Goal: Task Accomplishment & Management: Use online tool/utility

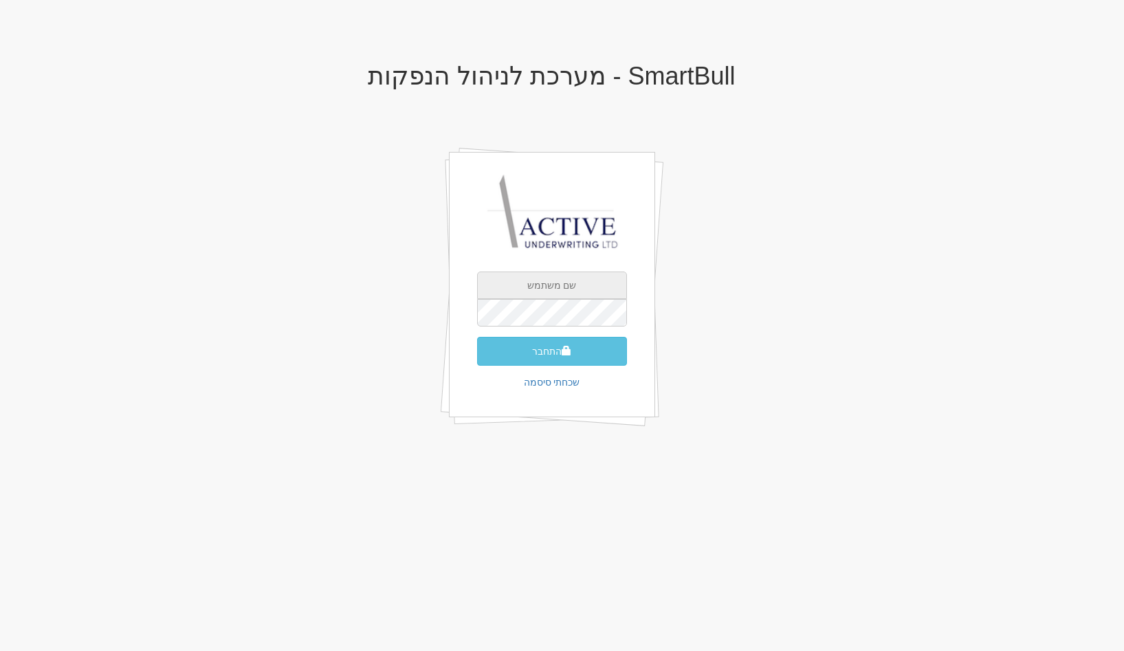
drag, startPoint x: 0, startPoint y: 0, endPoint x: 582, endPoint y: 344, distance: 676.3
click at [582, 299] on input "text" at bounding box center [552, 286] width 150 height 28
type input "[EMAIL_ADDRESS][DOMAIN_NAME]"
click at [477, 337] on button "התחבר" at bounding box center [552, 351] width 150 height 29
click at [525, 366] on button "התחבר" at bounding box center [552, 351] width 150 height 29
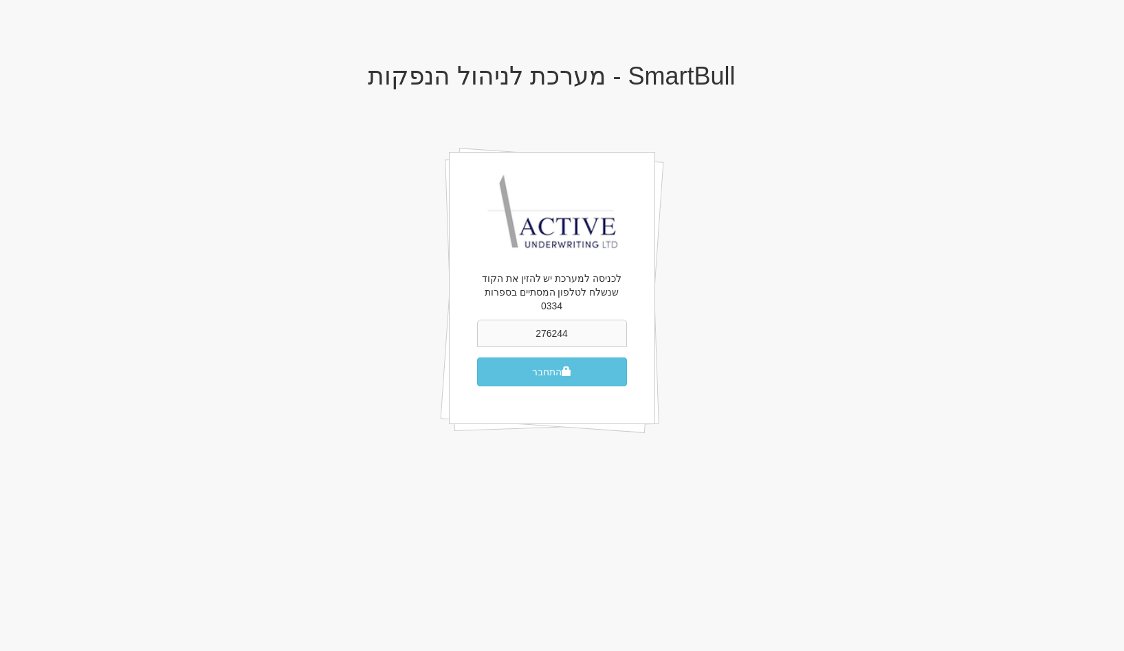
type input "276244"
click at [477, 358] on button "התחבר" at bounding box center [552, 372] width 150 height 29
click at [566, 366] on span "submit" at bounding box center [567, 371] width 10 height 10
type input "463409"
click at [609, 358] on button "התחבר" at bounding box center [552, 372] width 150 height 29
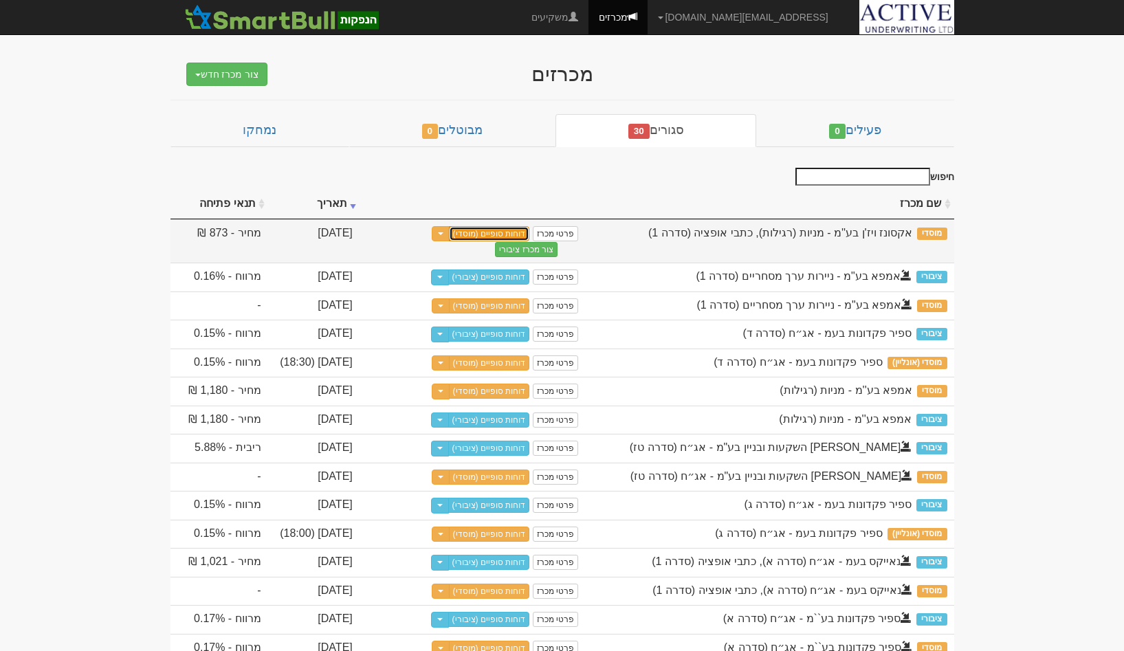
click at [491, 236] on link "דוחות סופיים (מוסדי)" at bounding box center [489, 233] width 81 height 15
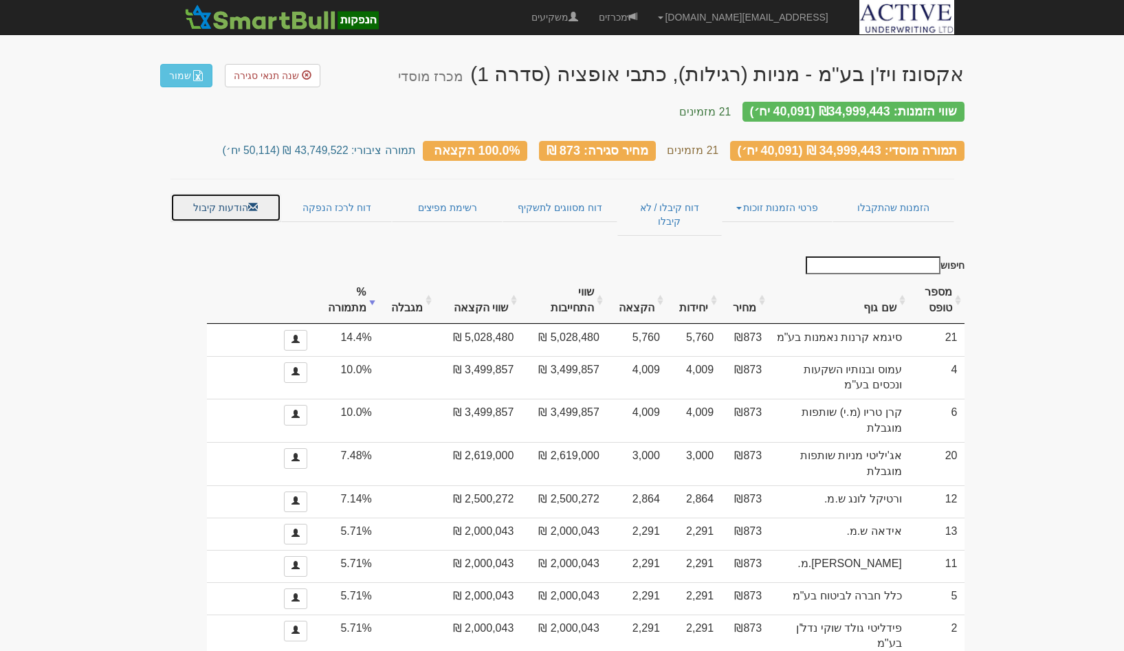
click at [263, 197] on link "הודעות קיבול" at bounding box center [226, 207] width 111 height 29
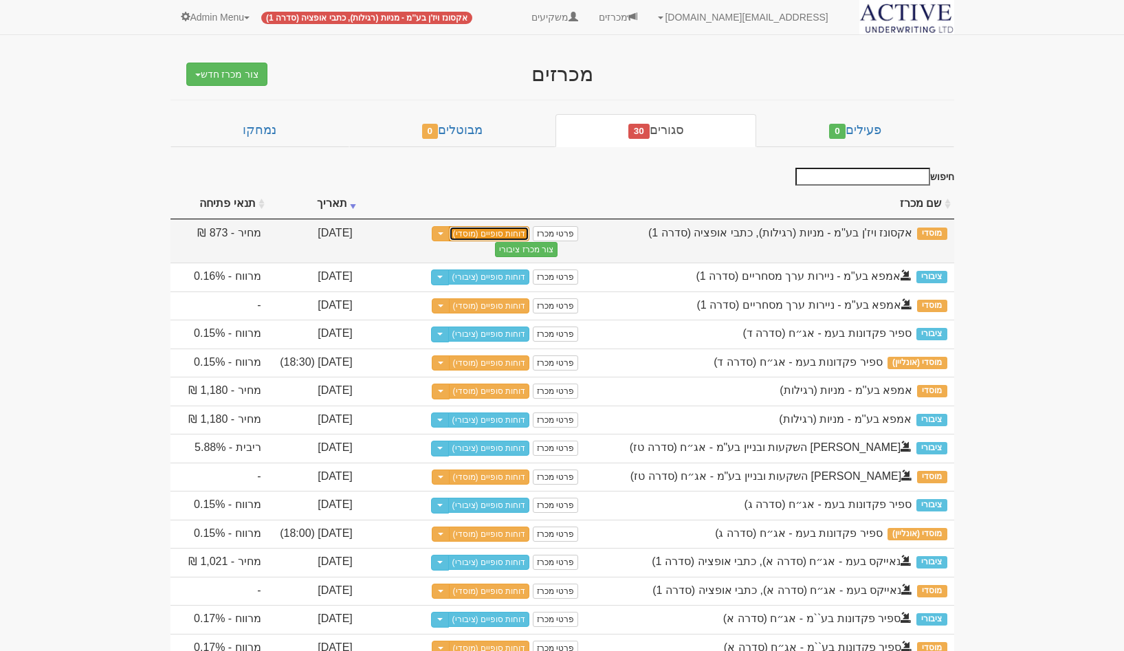
click at [463, 232] on link "דוחות סופיים (מוסדי)" at bounding box center [489, 233] width 81 height 15
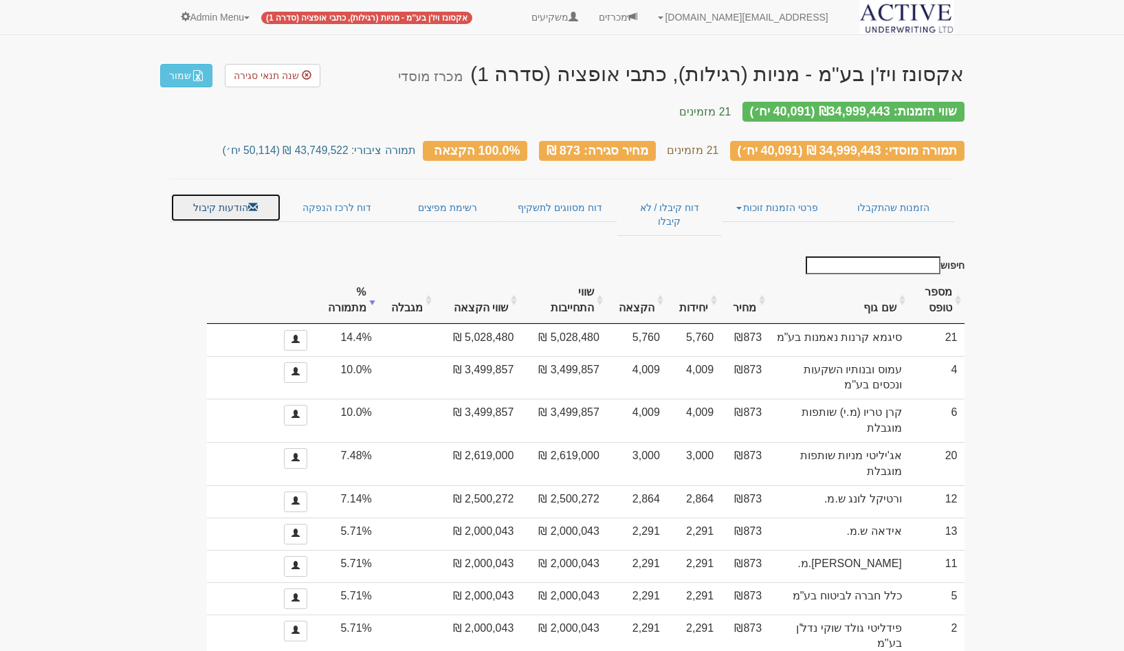
click at [218, 193] on link "הודעות קיבול" at bounding box center [226, 207] width 111 height 29
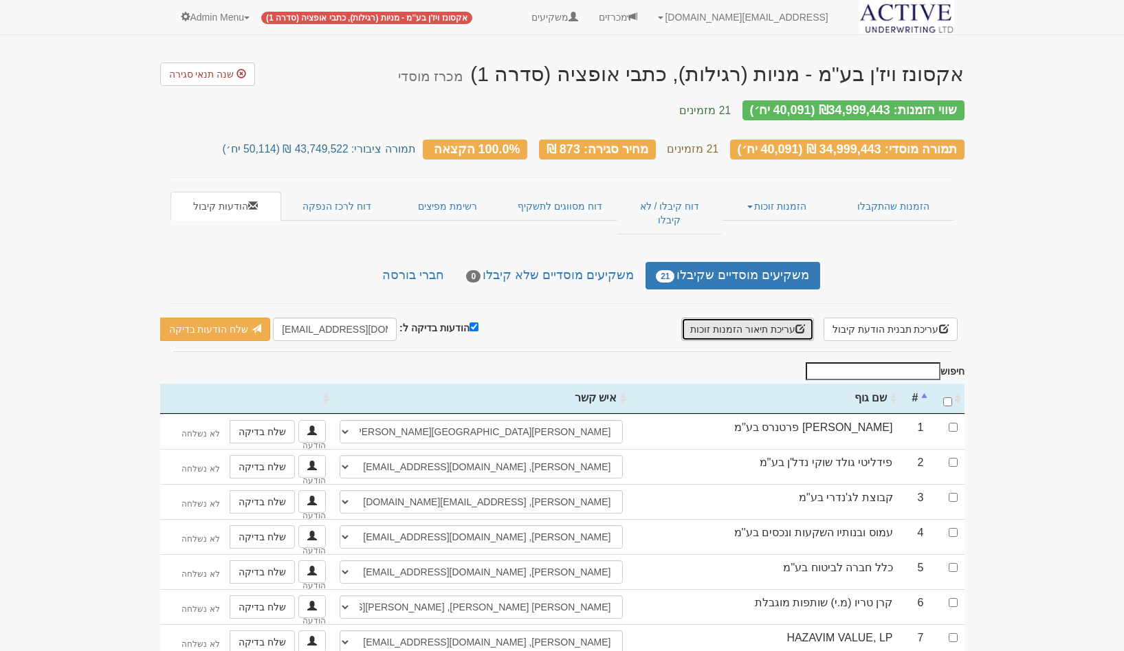
click at [764, 318] on button "עריכת תיאור הזמנות זוכות" at bounding box center [747, 329] width 133 height 23
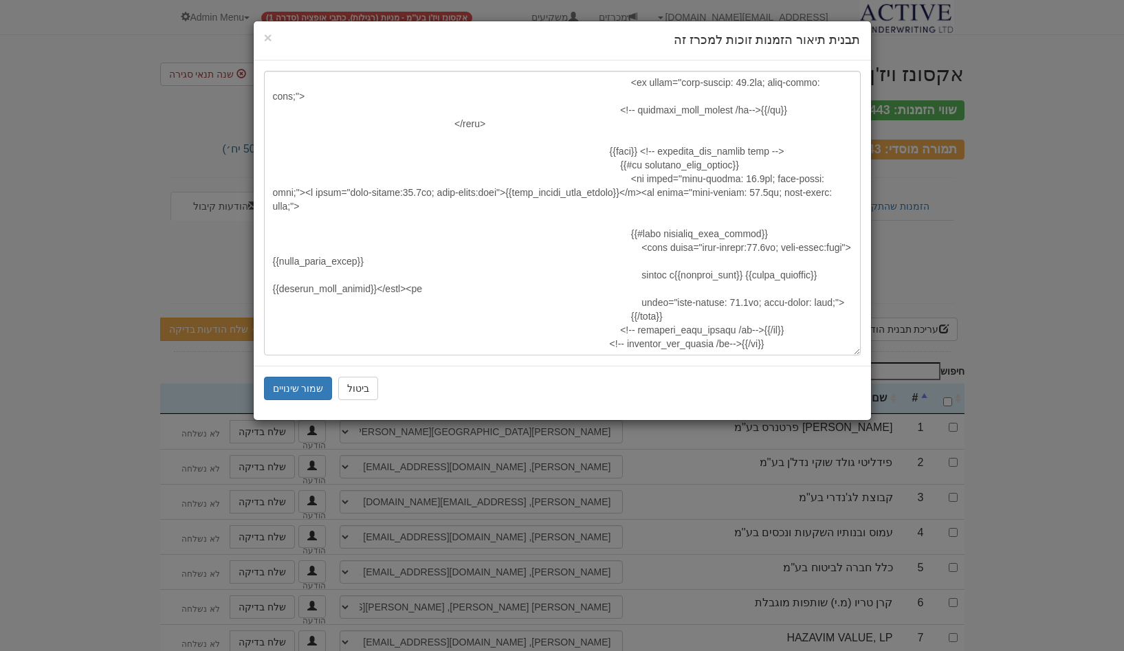
scroll to position [461, 0]
click at [344, 387] on button "ביטול" at bounding box center [358, 388] width 40 height 23
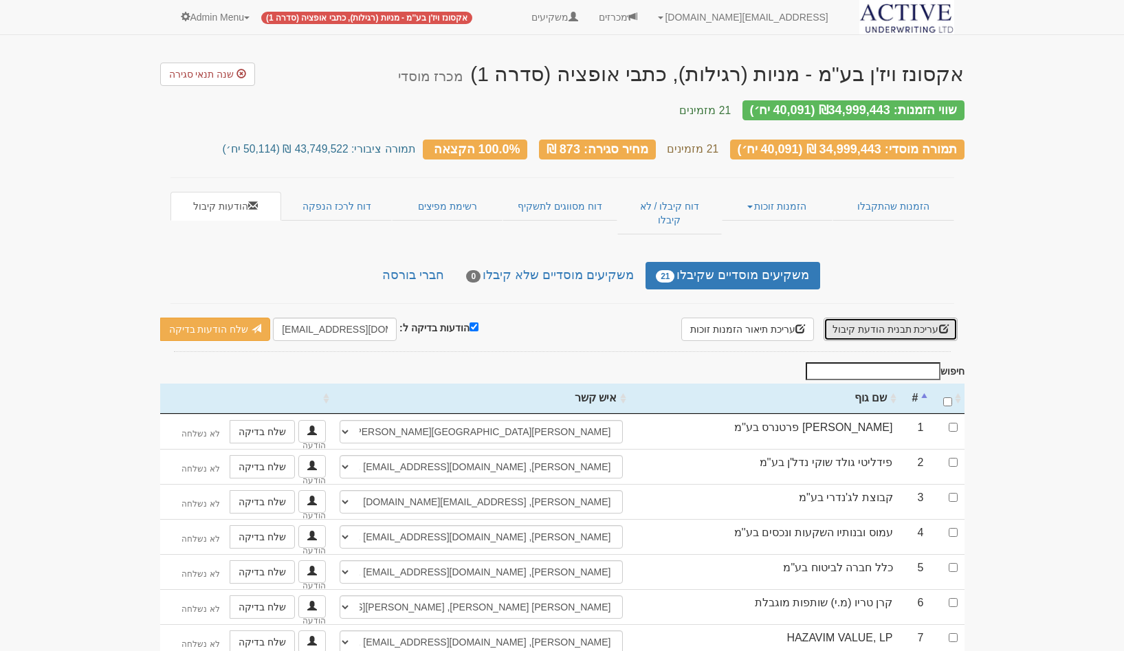
click at [867, 318] on button "עריכת תבנית הודעת קיבול" at bounding box center [891, 329] width 134 height 23
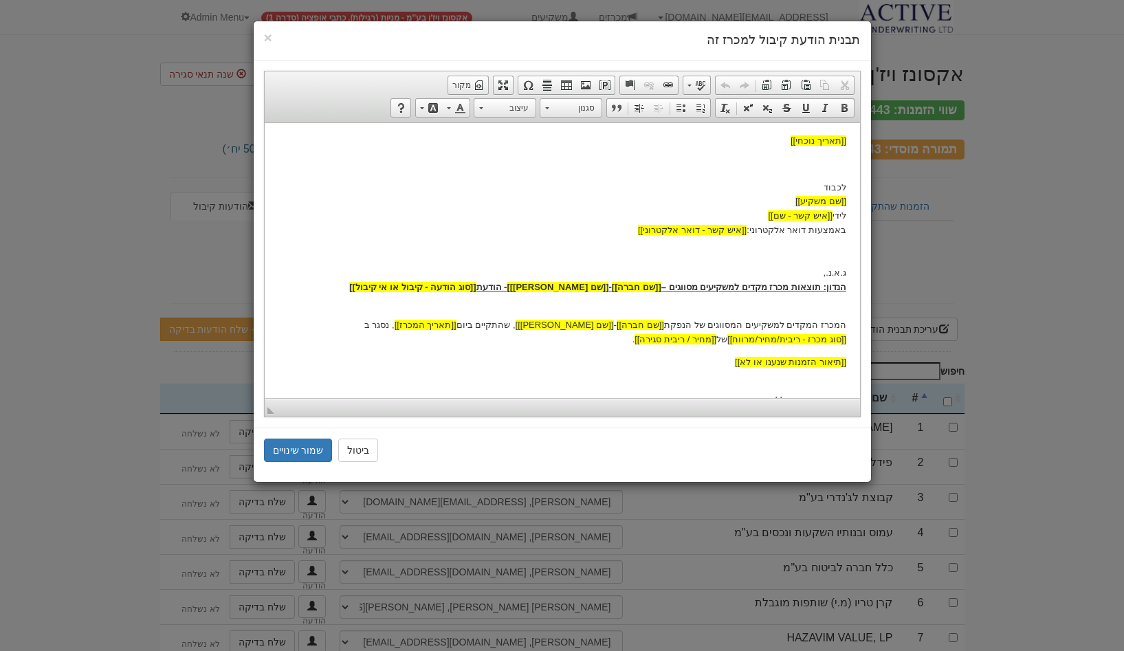
scroll to position [0, 0]
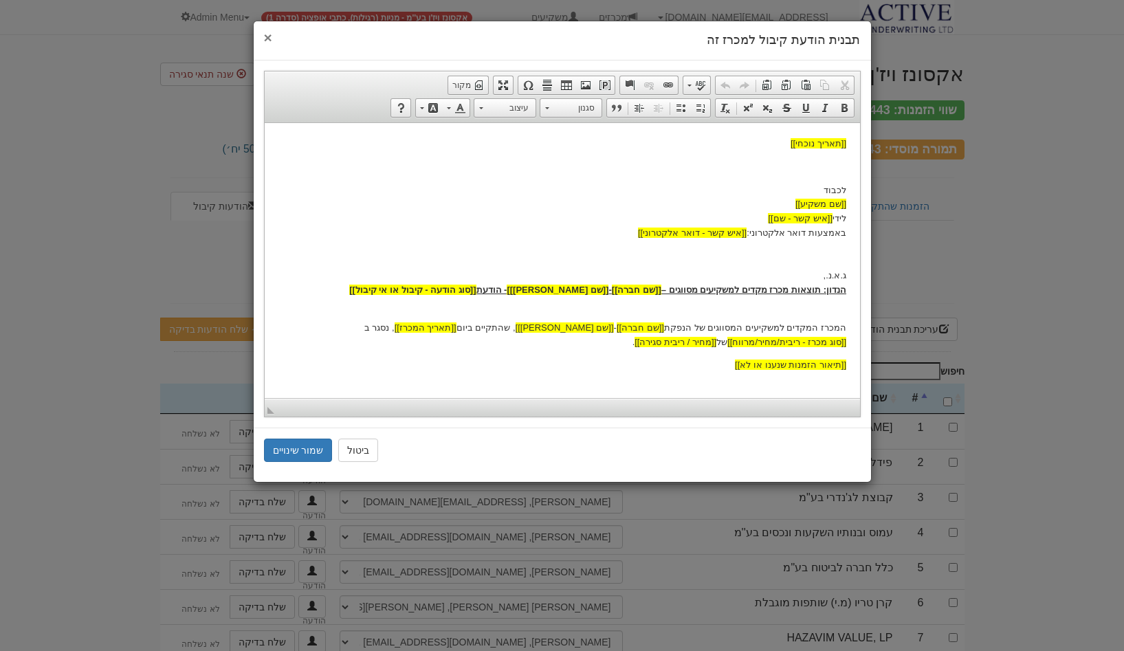
click at [267, 36] on span "×" at bounding box center [268, 38] width 8 height 16
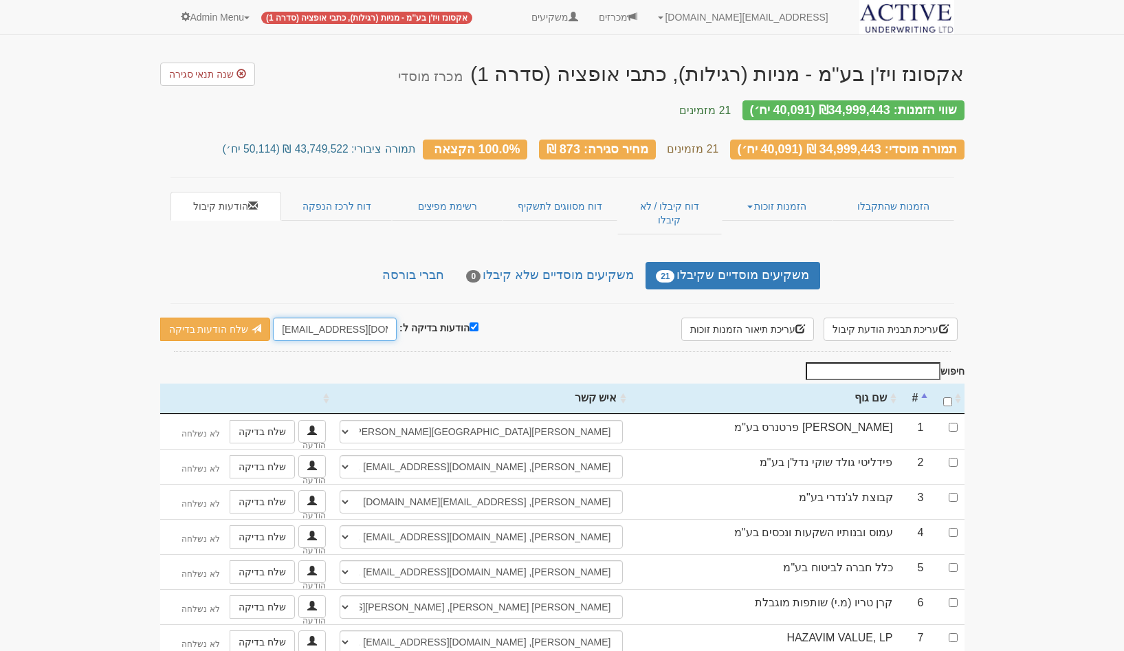
click at [345, 318] on input "[EMAIL_ADDRESS][DOMAIN_NAME]" at bounding box center [335, 329] width 124 height 23
type input "[EMAIL_ADDRESS][DOMAIN_NAME]"
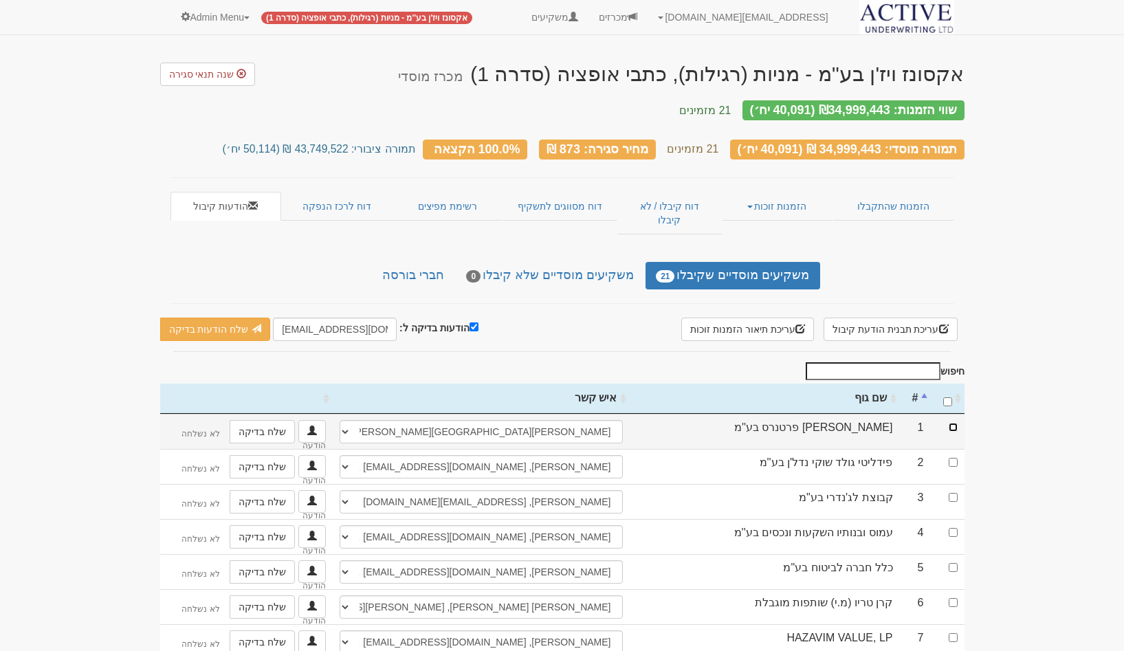
click at [954, 423] on input "checkbox" at bounding box center [953, 427] width 9 height 9
checkbox input "true"
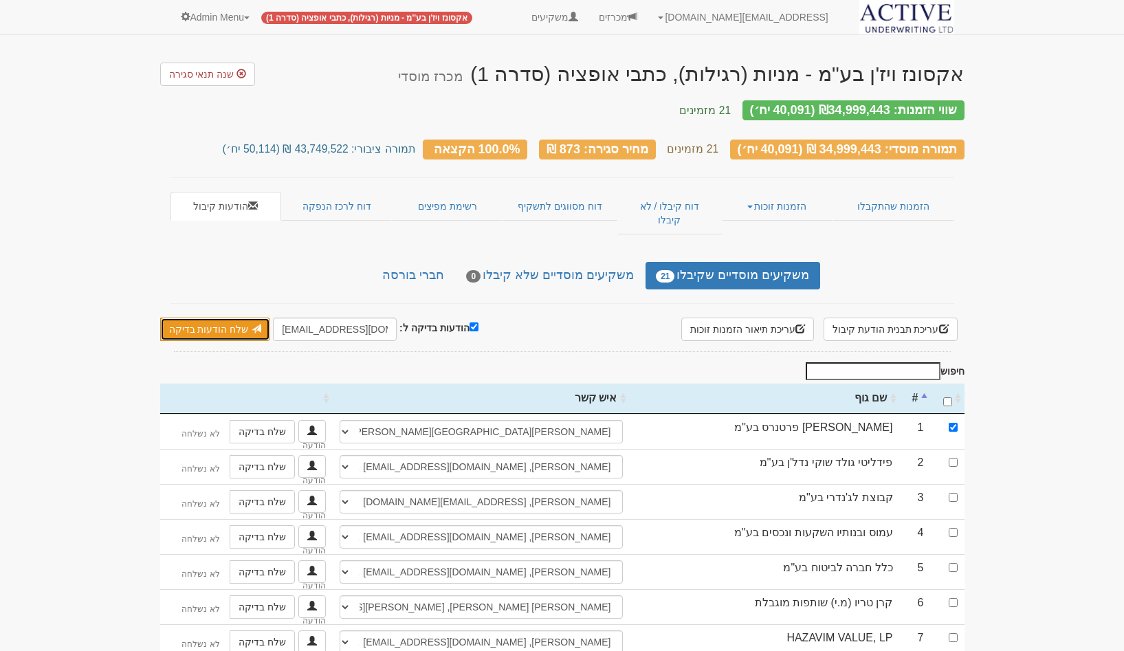
click at [252, 324] on span at bounding box center [257, 329] width 10 height 10
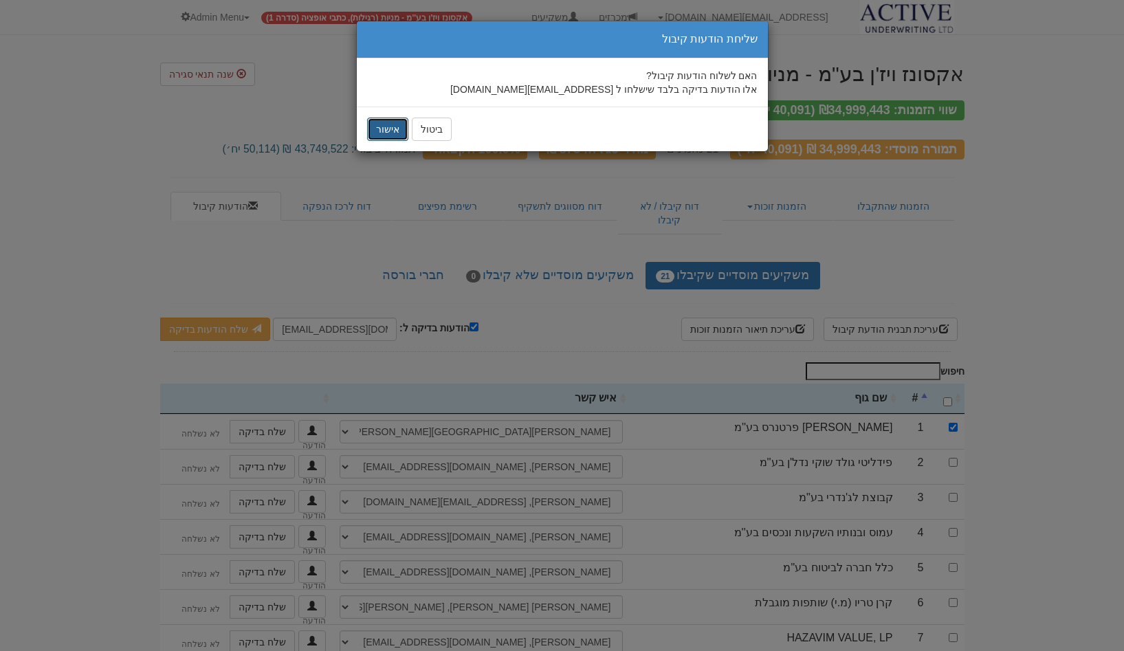
click at [396, 121] on button "אישור" at bounding box center [387, 129] width 41 height 23
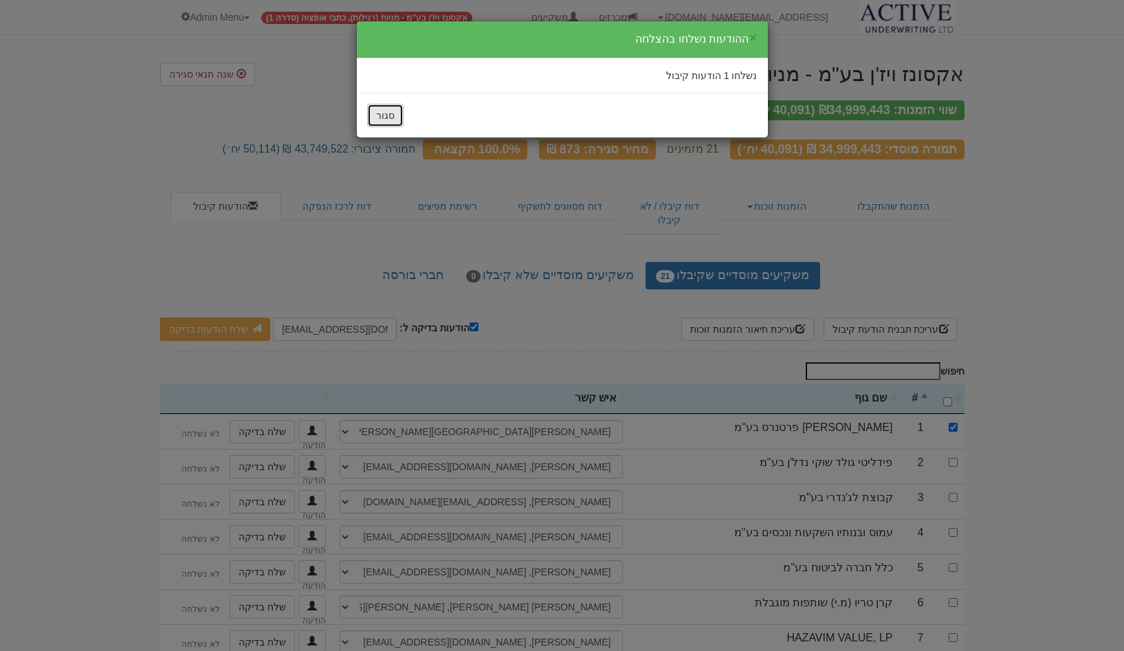
click at [386, 109] on button "סגור" at bounding box center [385, 115] width 36 height 23
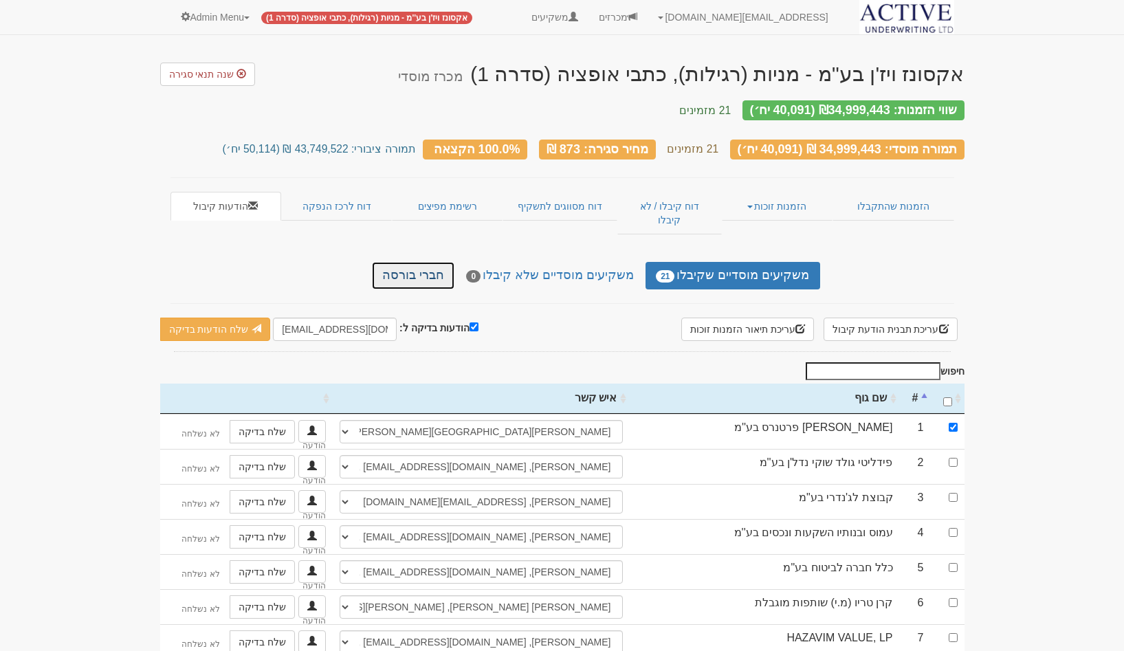
click at [432, 262] on link "חברי בורסה" at bounding box center [413, 276] width 83 height 28
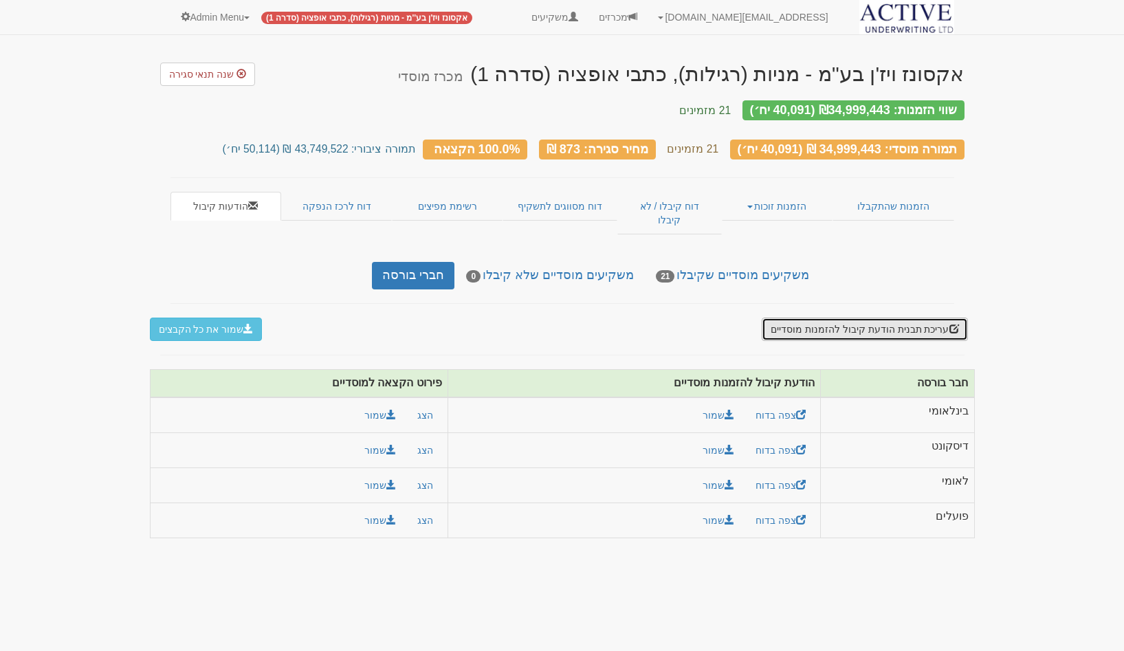
click at [837, 318] on button "עריכת תבנית הודעת קיבול להזמנות מוסדיים" at bounding box center [865, 329] width 206 height 23
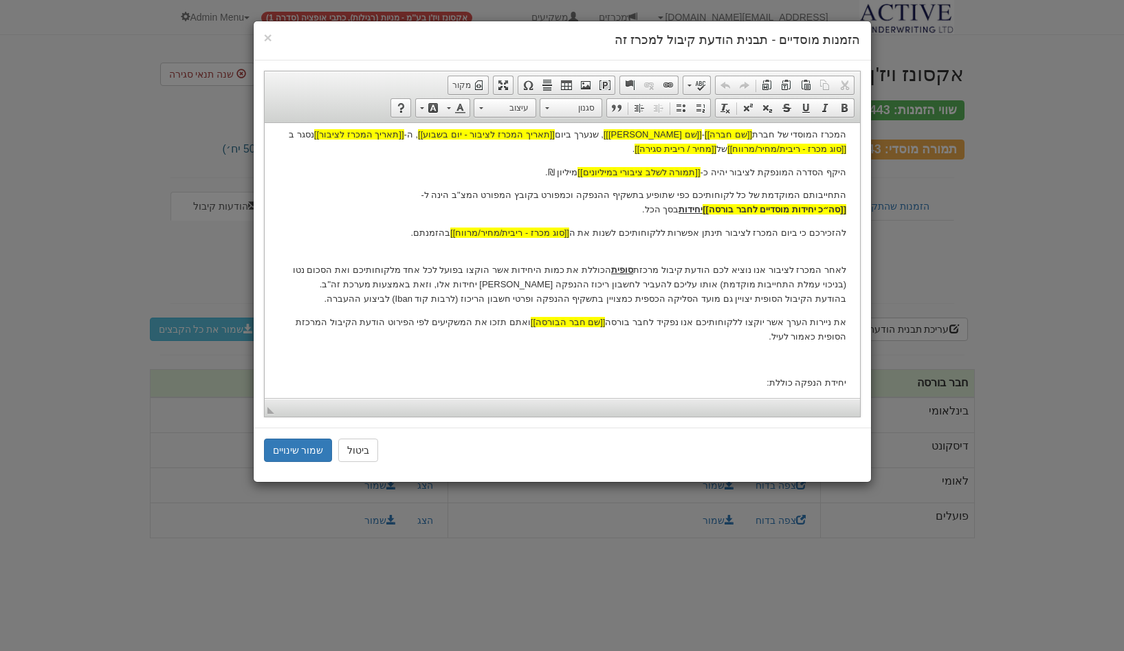
scroll to position [254, 0]
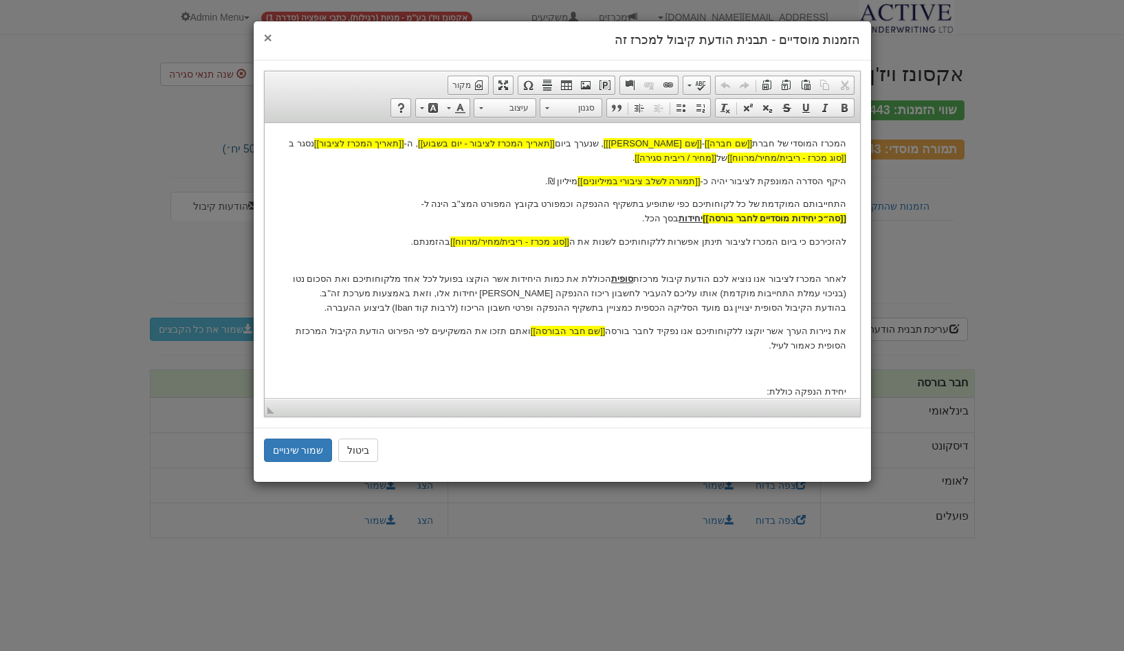
click at [270, 39] on span "×" at bounding box center [268, 38] width 8 height 16
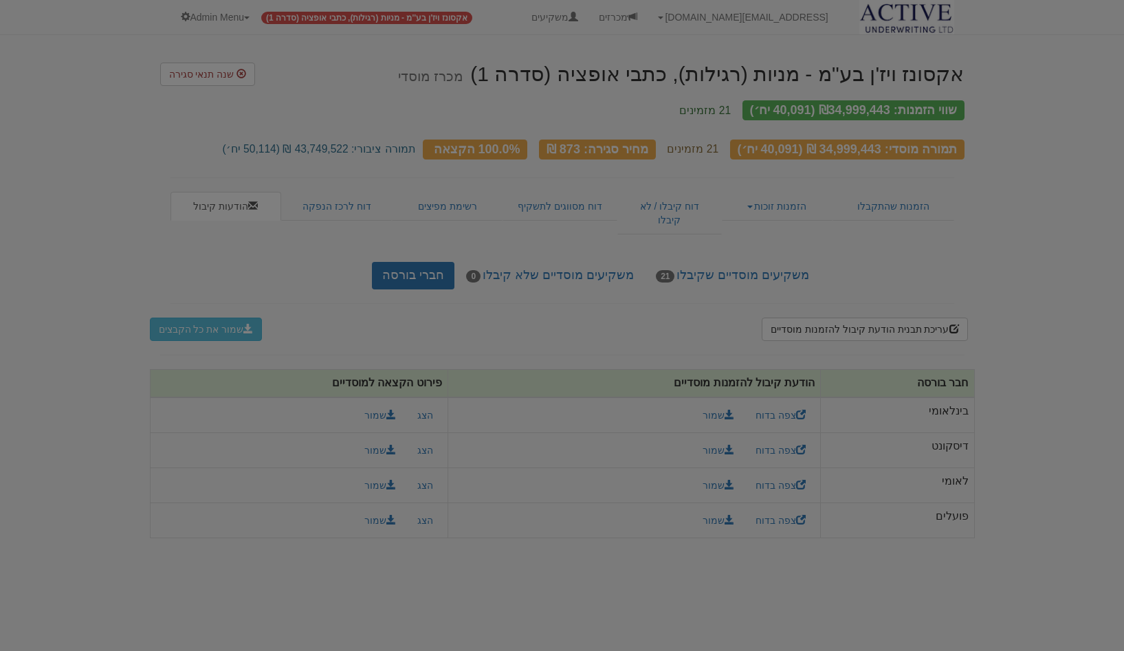
scroll to position [0, 0]
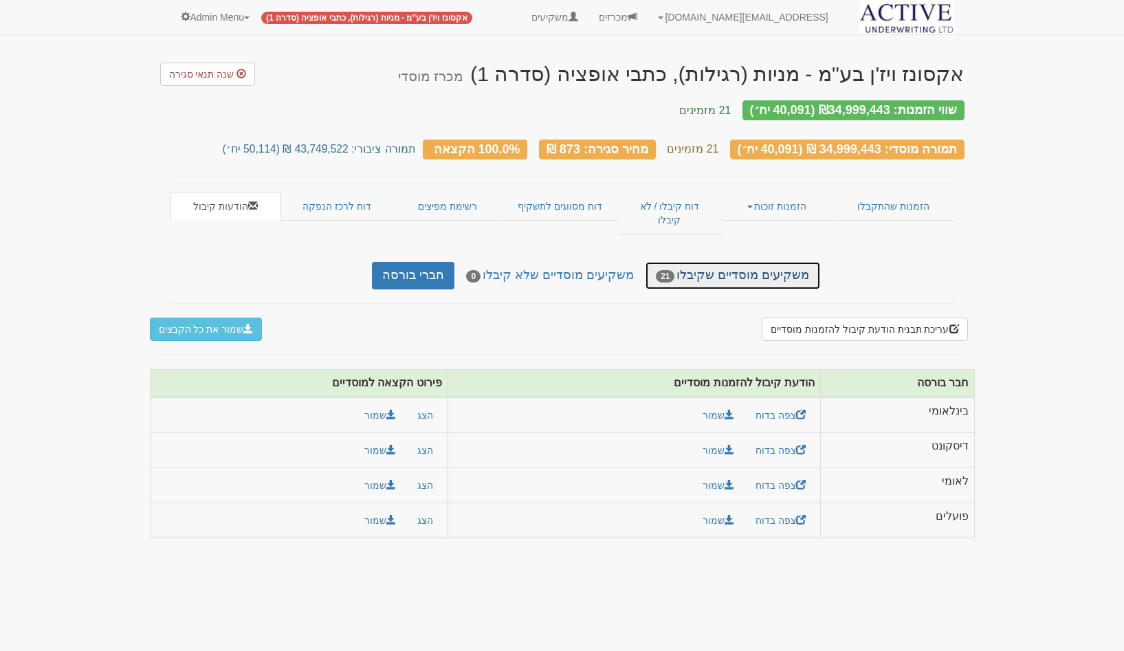
click at [714, 262] on link "משקיעים מוסדיים שקיבלו 21" at bounding box center [733, 276] width 174 height 28
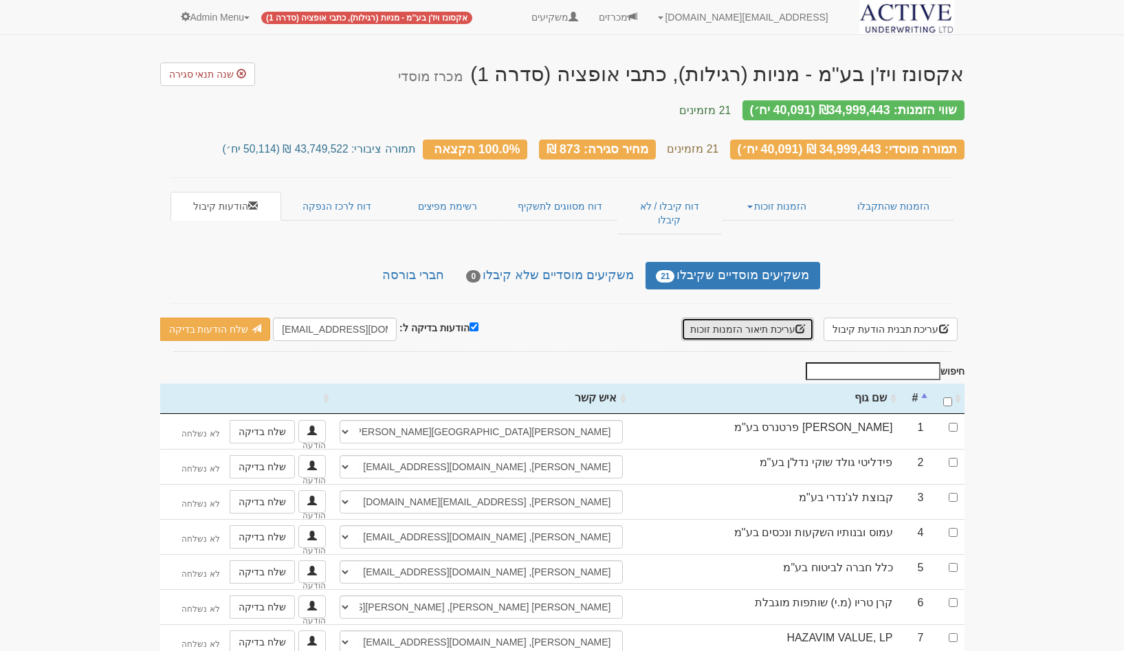
click at [748, 318] on button "עריכת תיאור הזמנות זוכות" at bounding box center [747, 329] width 133 height 23
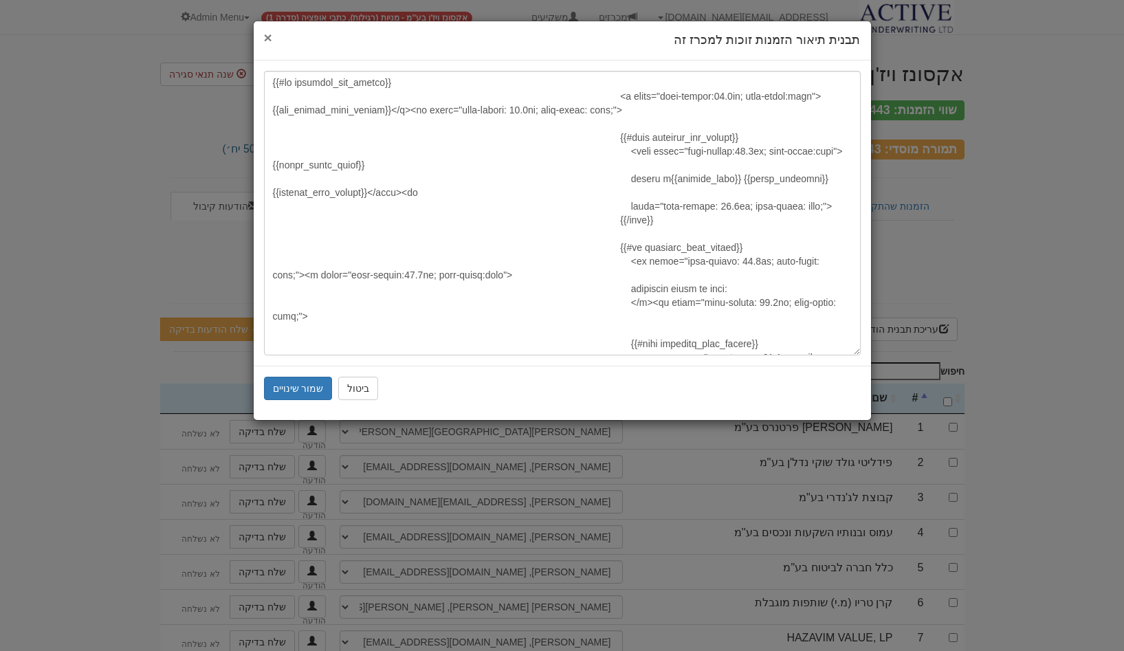
click at [265, 36] on span "×" at bounding box center [268, 38] width 8 height 16
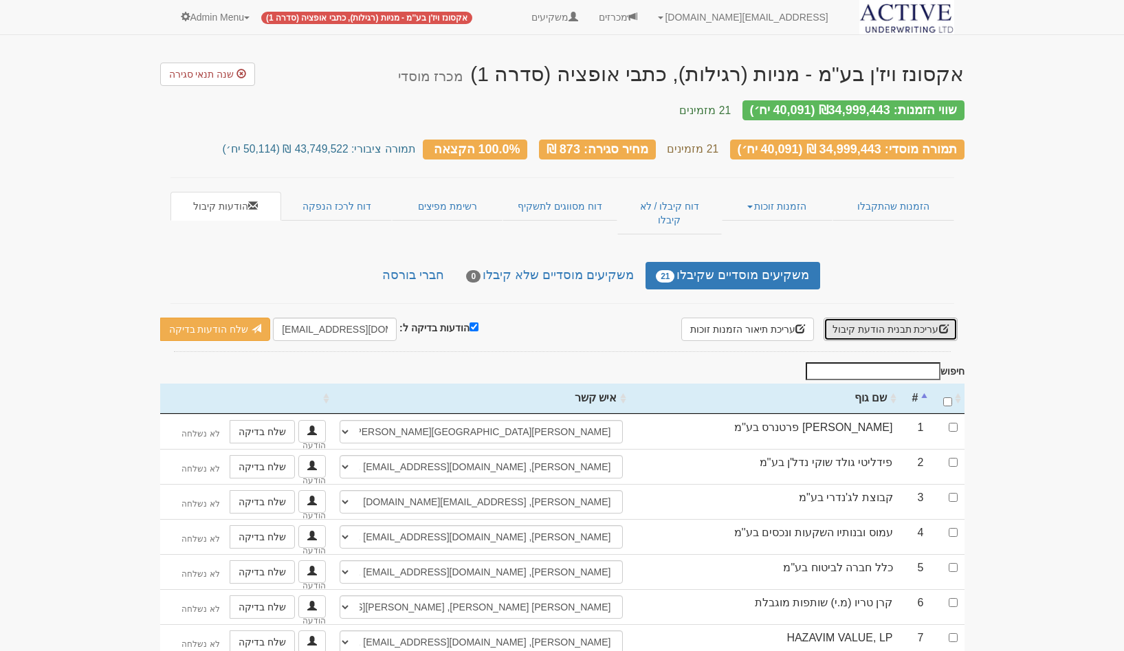
click at [892, 318] on button "עריכת תבנית הודעת קיבול" at bounding box center [891, 329] width 134 height 23
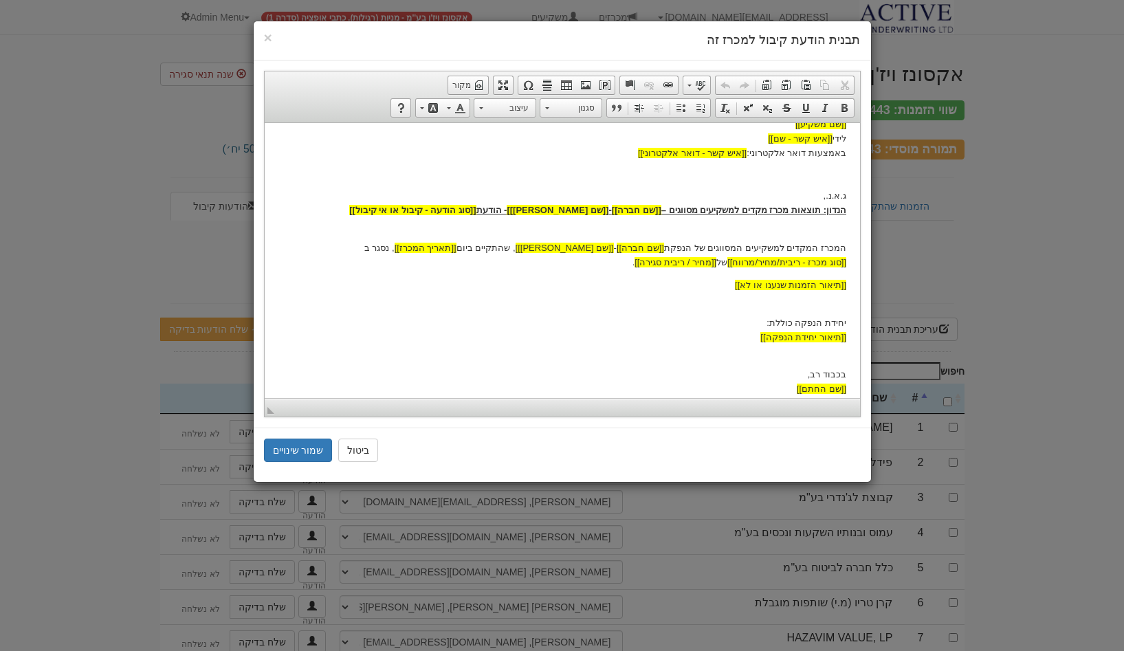
scroll to position [92, 0]
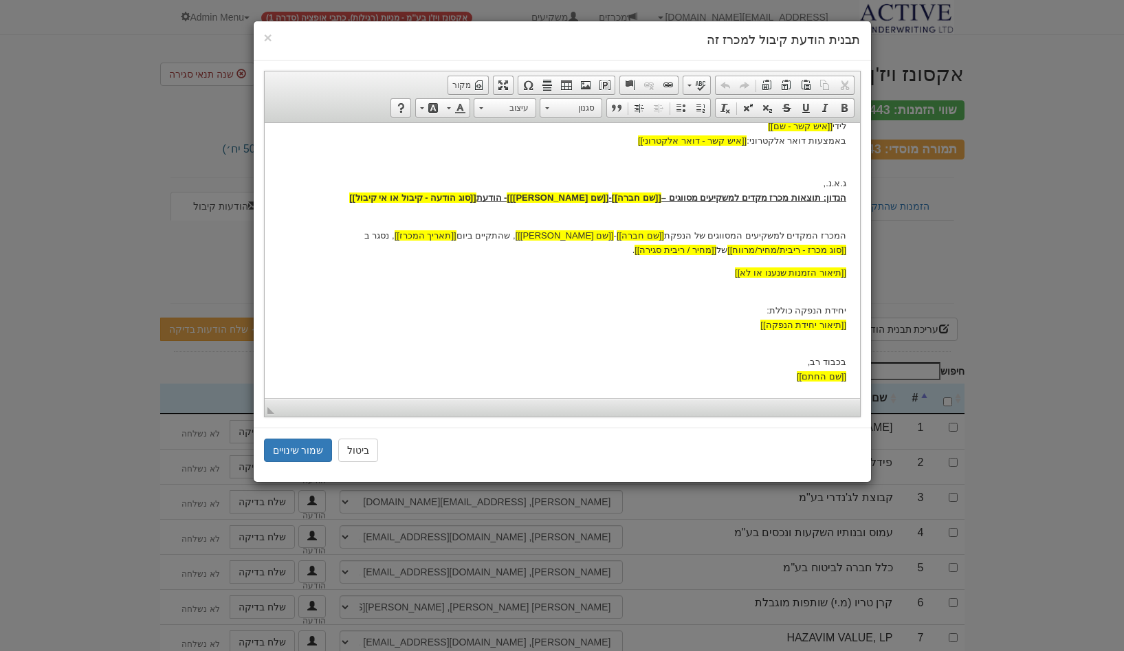
click at [969, 254] on div "× תבנית הודעת קיבול למכרז זה עורך טקסט עשיר, template_body סרגלי כלים של העורך …" at bounding box center [562, 325] width 1124 height 651
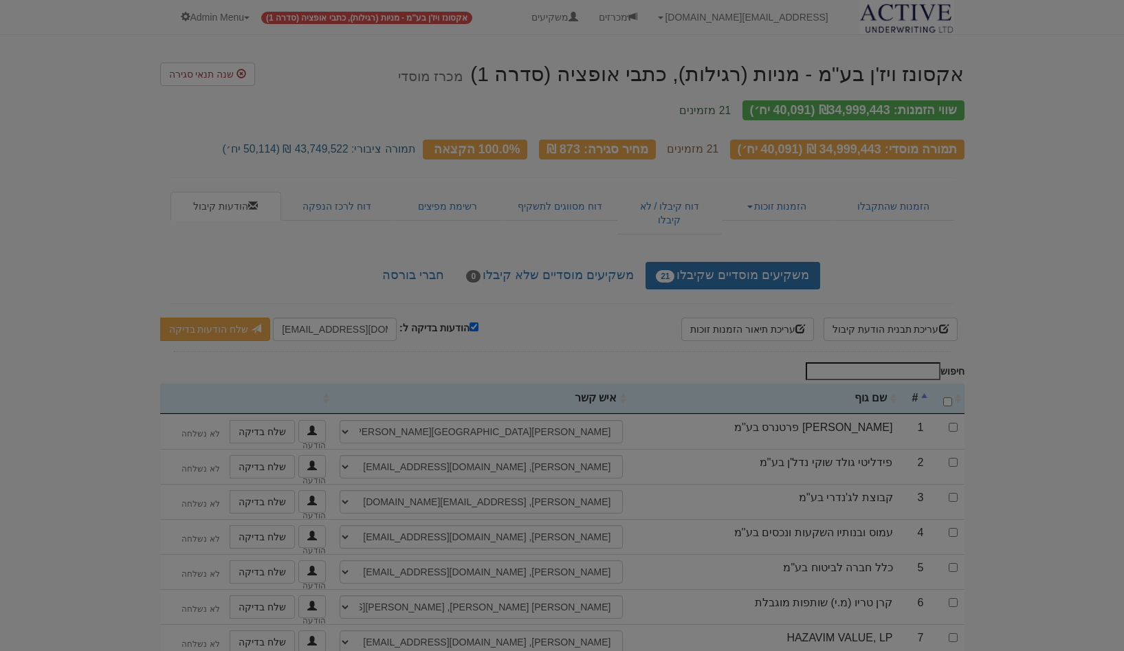
scroll to position [0, 0]
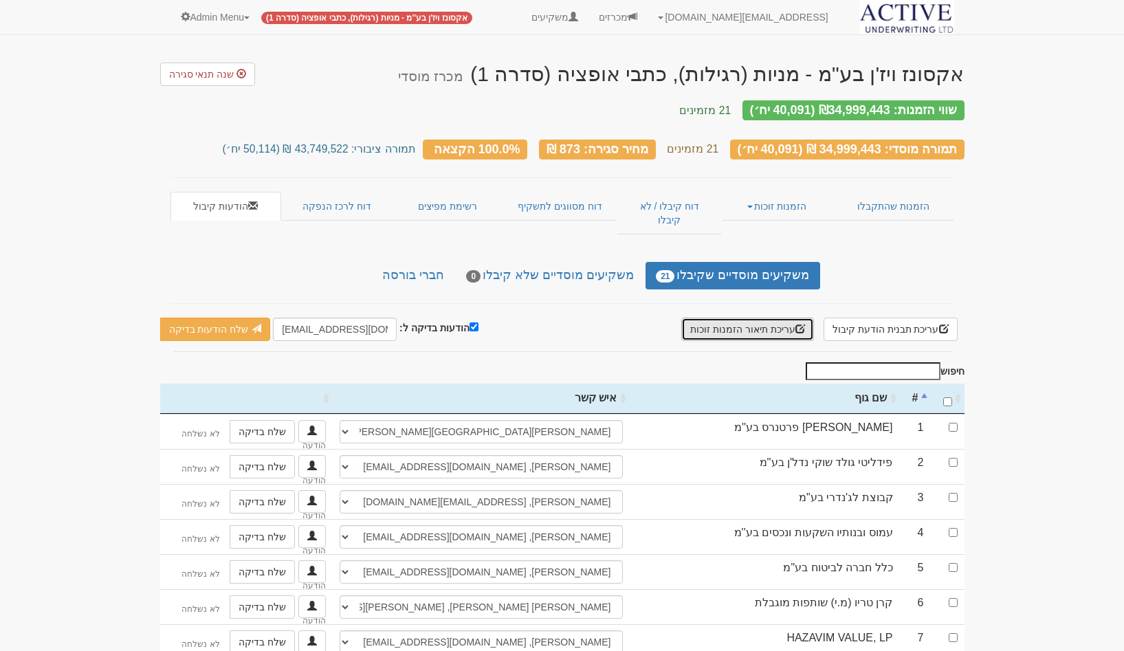
click at [738, 318] on button "עריכת תיאור הזמנות זוכות" at bounding box center [747, 329] width 133 height 23
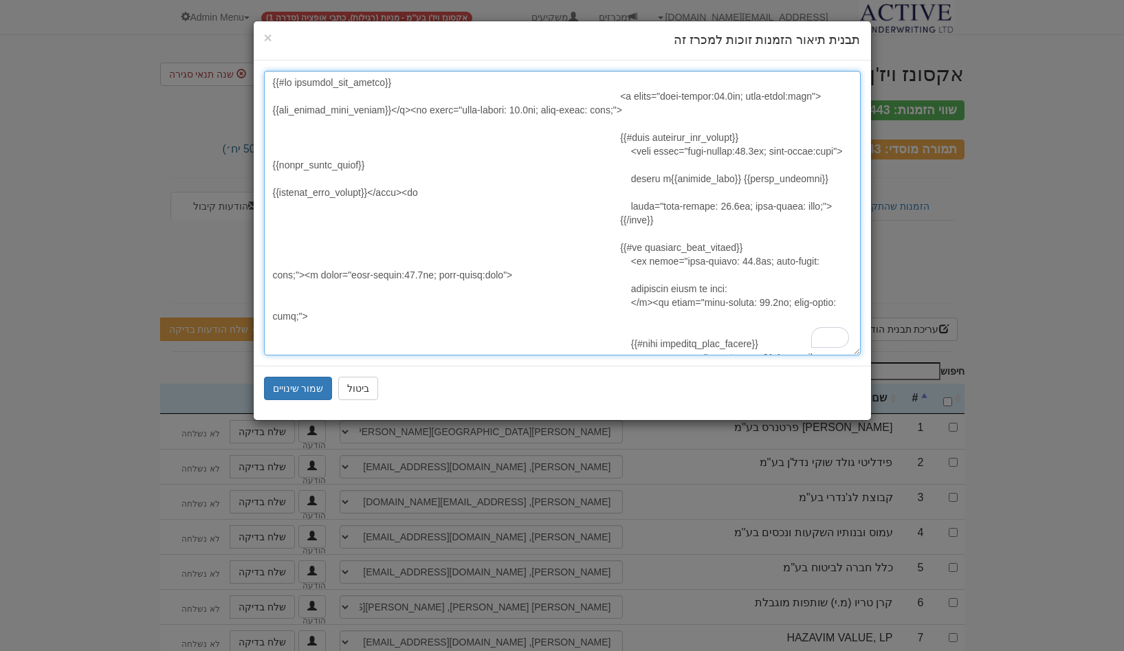
drag, startPoint x: 393, startPoint y: 124, endPoint x: 270, endPoint y: 126, distance: 123.1
click at [270, 126] on textarea "To enrich screen reader interactions, please activate Accessibility in Grammarl…" at bounding box center [562, 213] width 597 height 285
paste textarea "התחייבותכם כפי שתכלל בדו״ח הצעת המדף שתפרסם החברה, תהיה:"
drag, startPoint x: 477, startPoint y: 125, endPoint x: 413, endPoint y: 126, distance: 63.9
click at [413, 126] on textarea "To enrich screen reader interactions, please activate Accessibility in Grammarl…" at bounding box center [562, 213] width 597 height 285
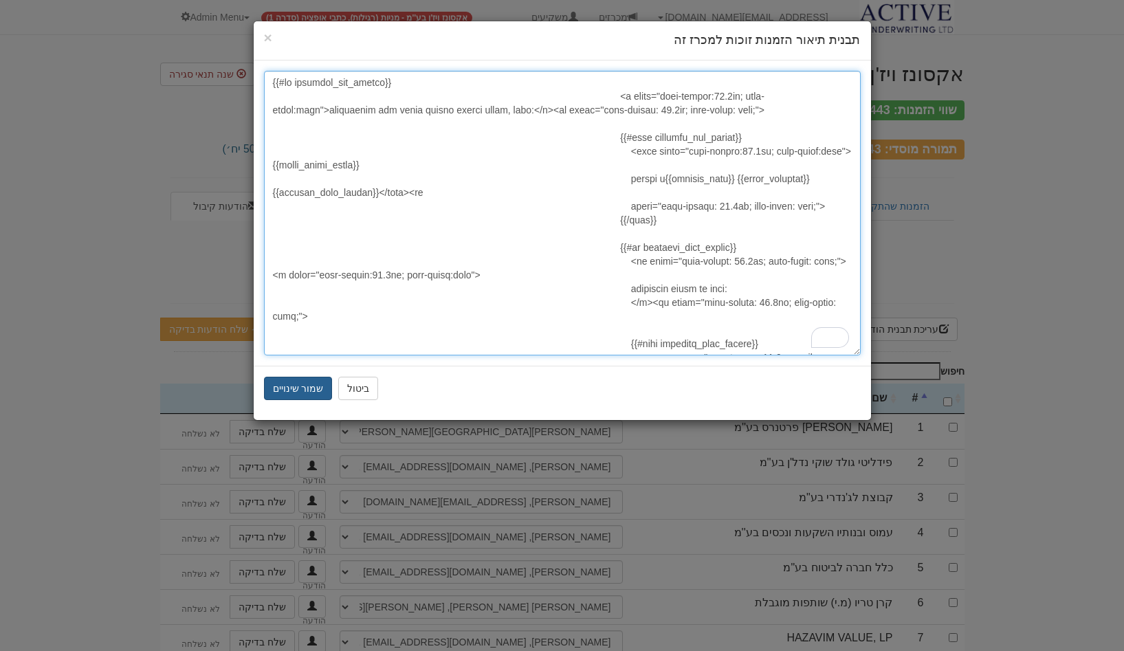
type textarea "{{#if investor_won_offers}} <u style="line-height:20.8px; text-align:left">התחי…"
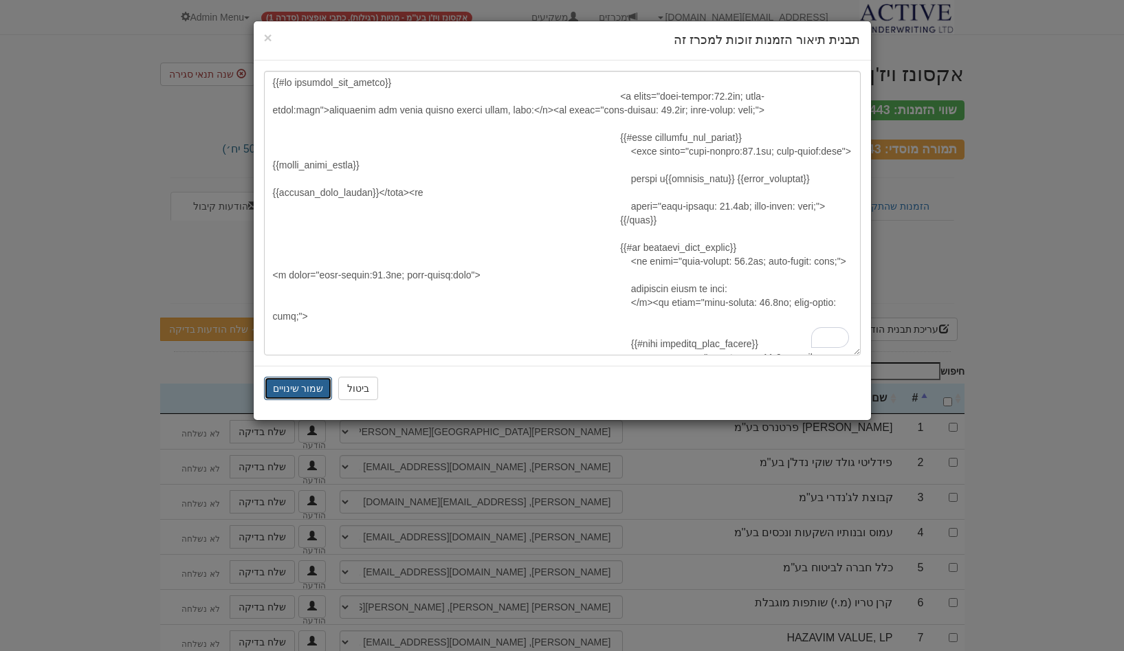
click at [296, 385] on button "שמור שינויים" at bounding box center [298, 388] width 69 height 23
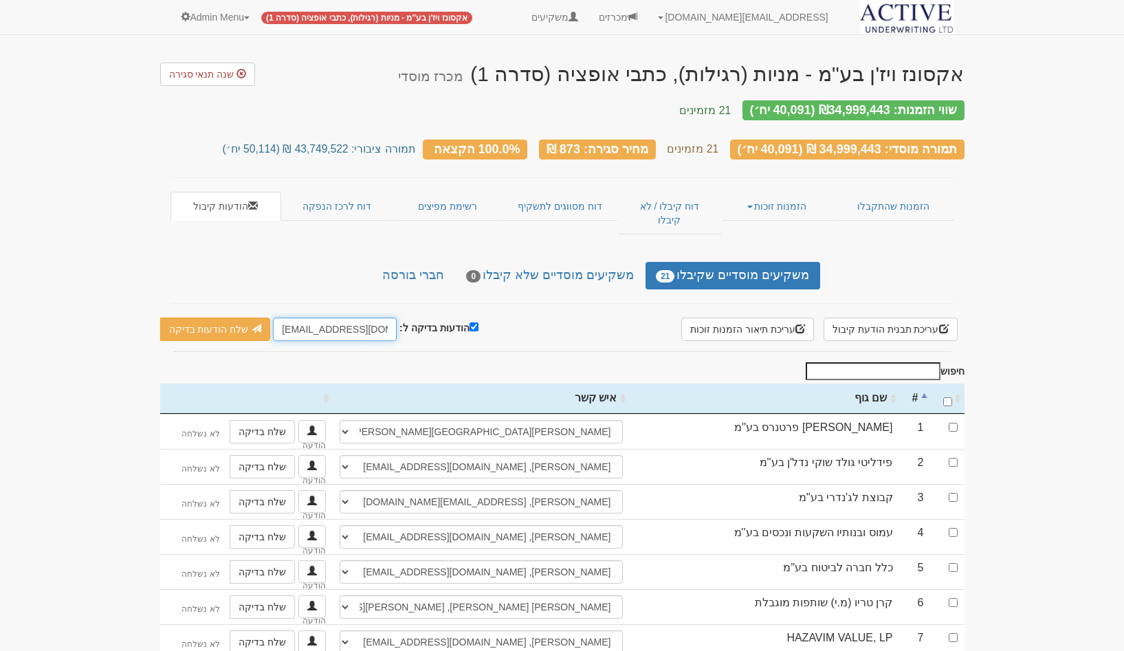
click at [376, 318] on input "[EMAIL_ADDRESS][DOMAIN_NAME]" at bounding box center [335, 329] width 124 height 23
type input "ע"
type input "[EMAIL_ADDRESS][DOMAIN_NAME]"
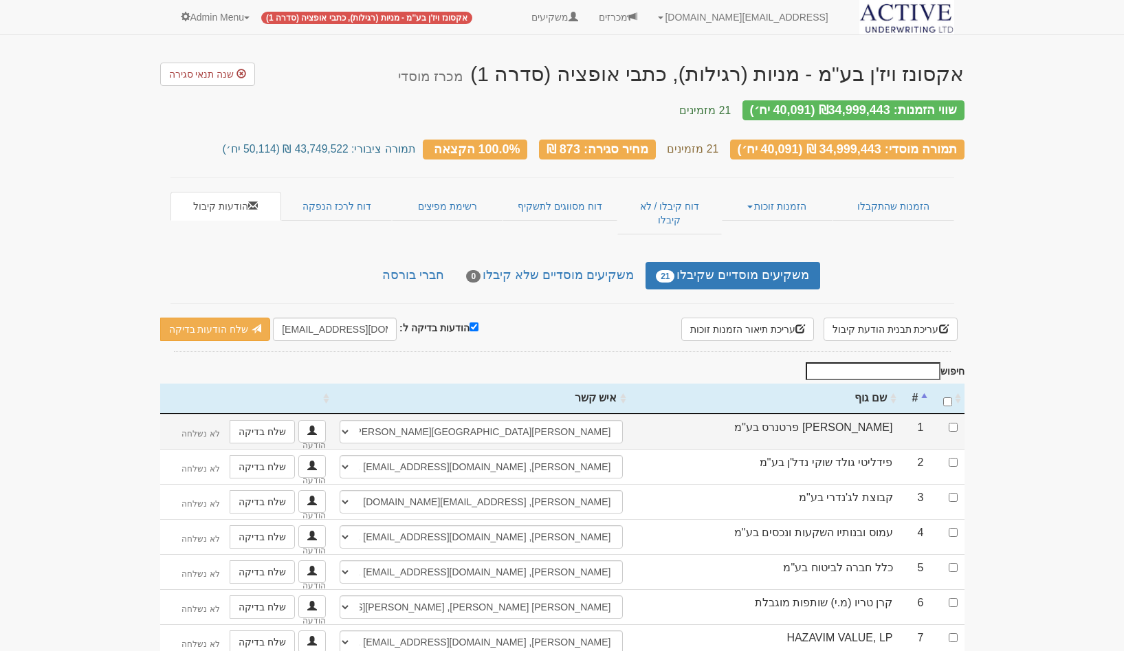
click at [957, 414] on td at bounding box center [948, 431] width 34 height 35
click at [956, 423] on input "checkbox" at bounding box center [953, 427] width 9 height 9
checkbox input "true"
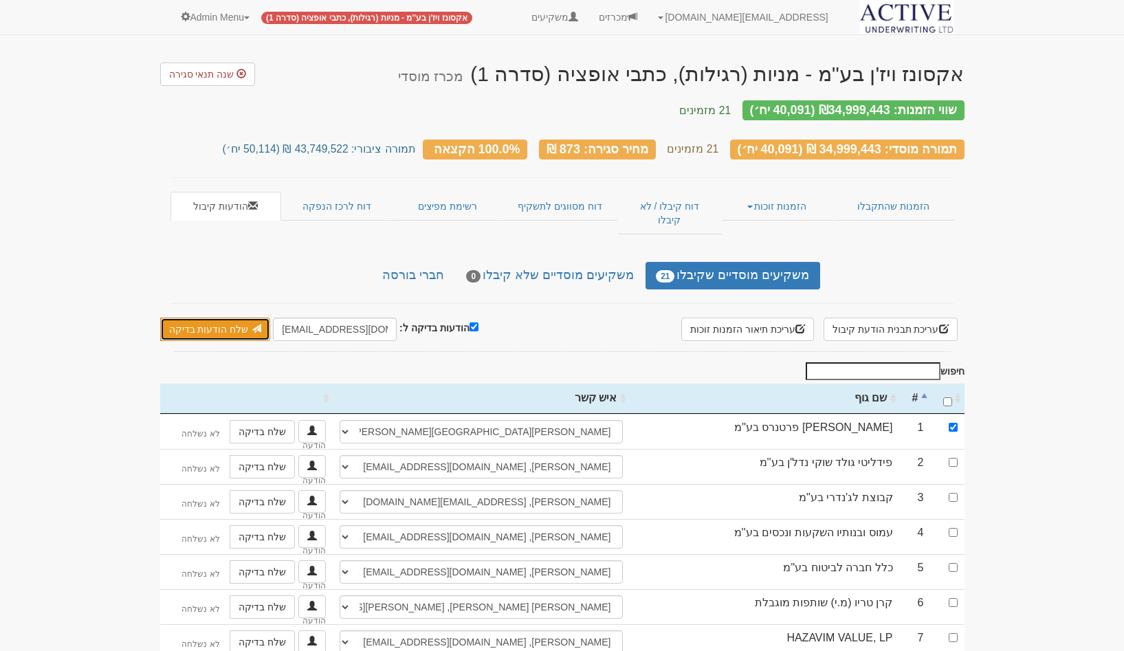
click at [198, 318] on link "שלח הודעות בדיקה" at bounding box center [215, 329] width 111 height 23
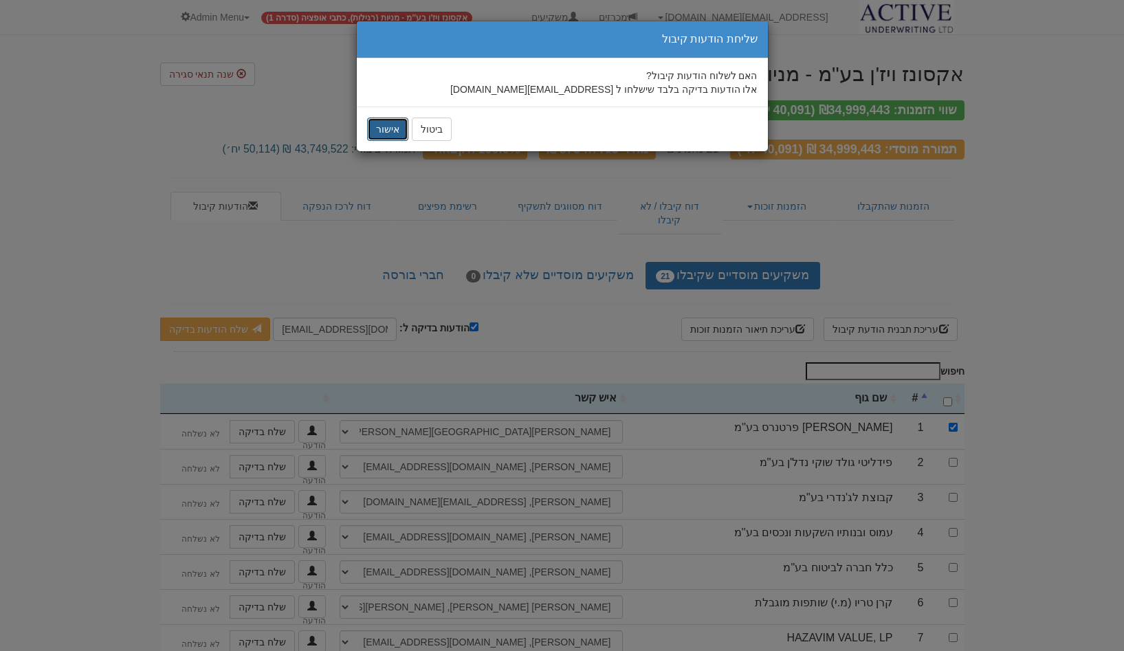
click at [398, 135] on button "אישור" at bounding box center [387, 129] width 41 height 23
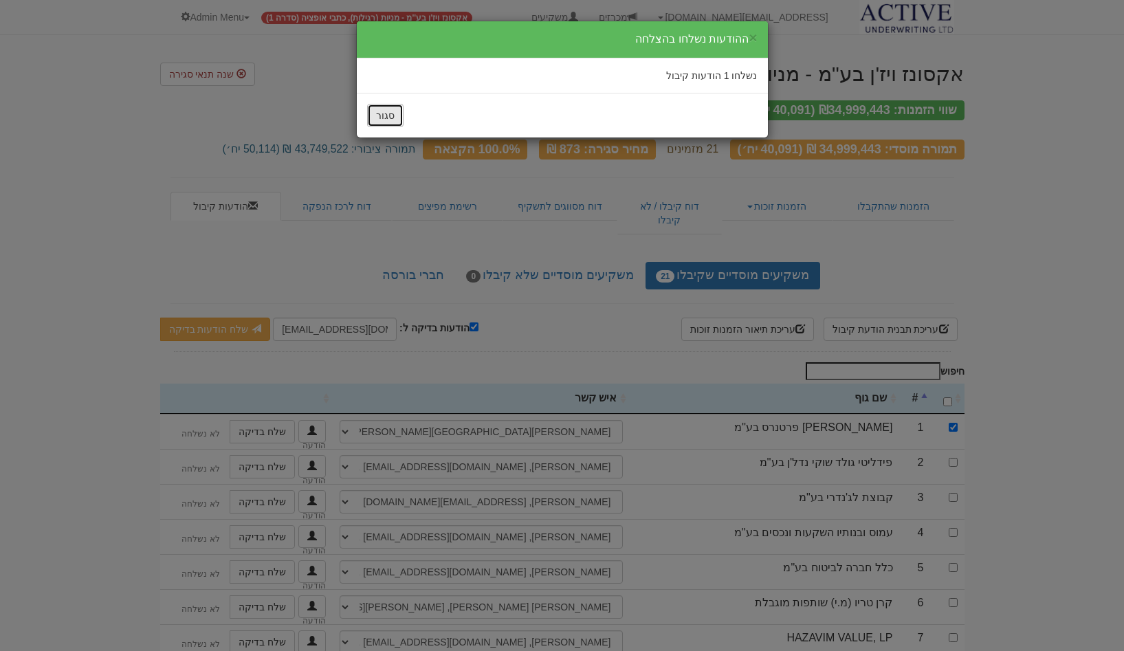
click at [391, 111] on button "סגור" at bounding box center [385, 115] width 36 height 23
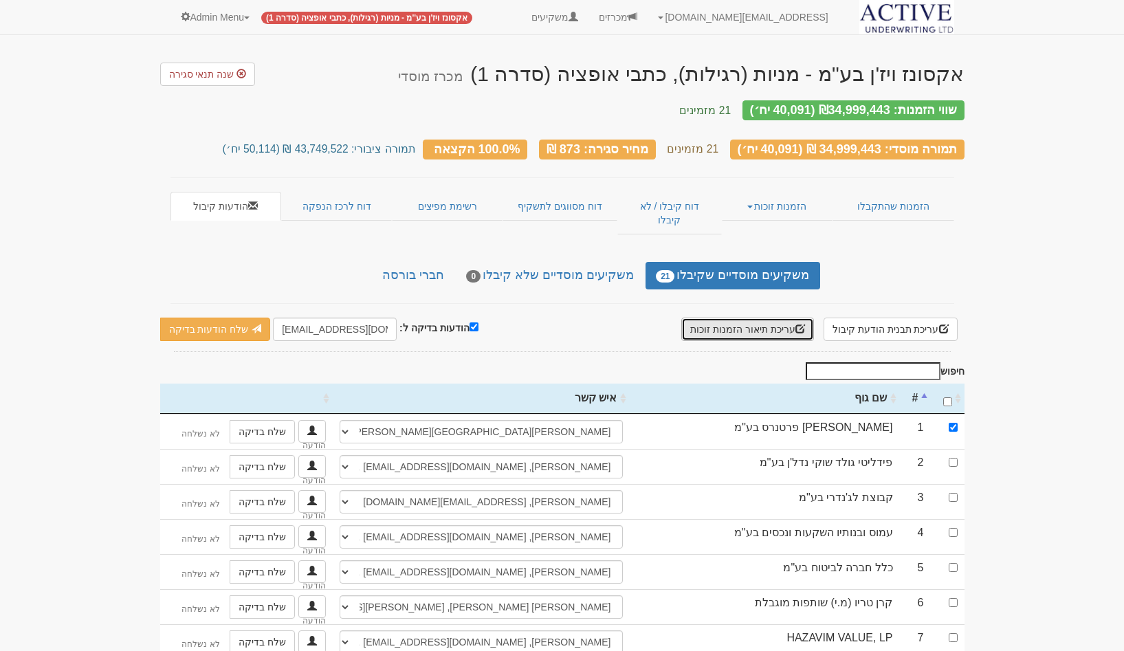
click at [779, 318] on button "עריכת תיאור הזמנות זוכות" at bounding box center [747, 329] width 133 height 23
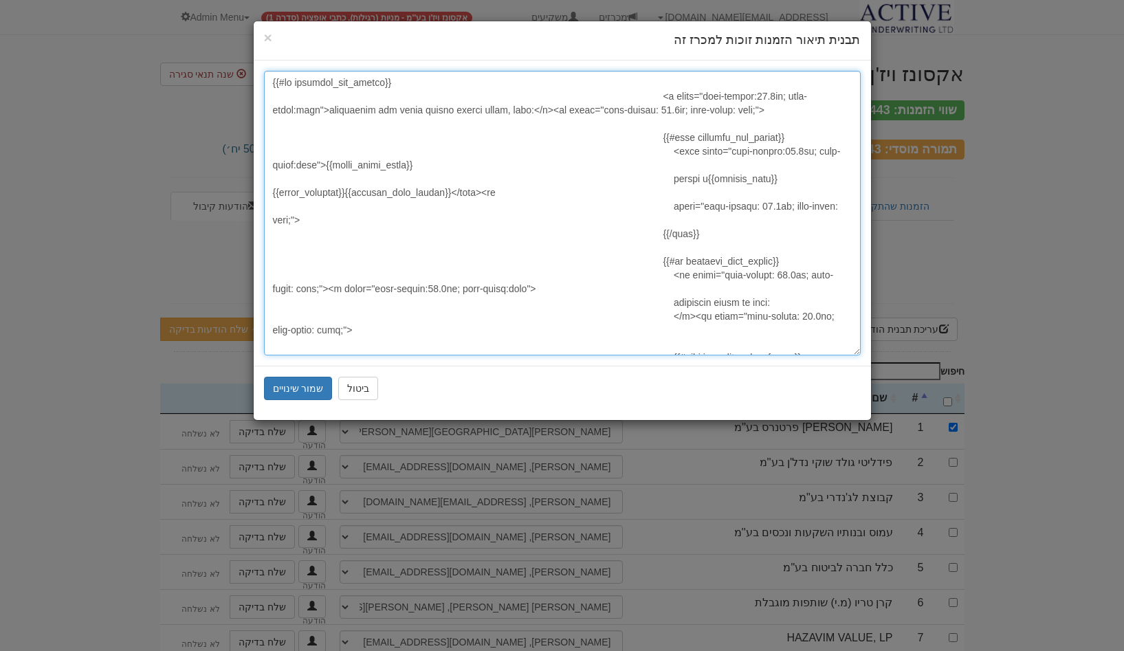
click at [413, 124] on textarea at bounding box center [562, 213] width 597 height 285
type textarea "{{#if investor_won_offers}} <u style="line-height:20.8px; text-align:left">התחי…"
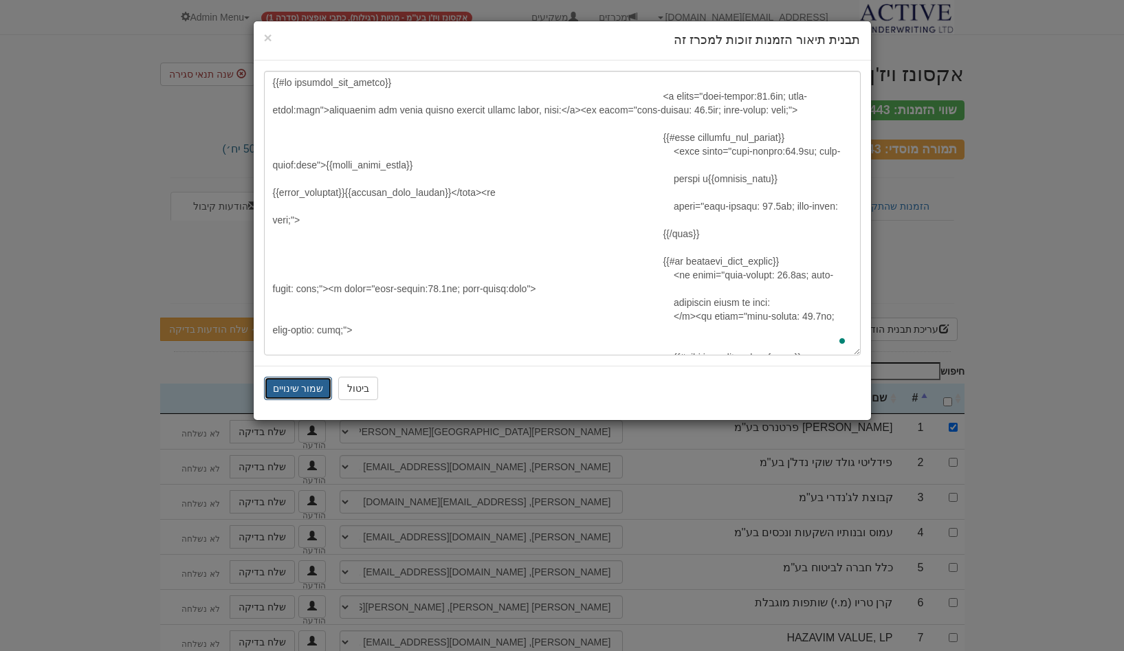
click at [298, 390] on button "שמור שינויים" at bounding box center [298, 388] width 69 height 23
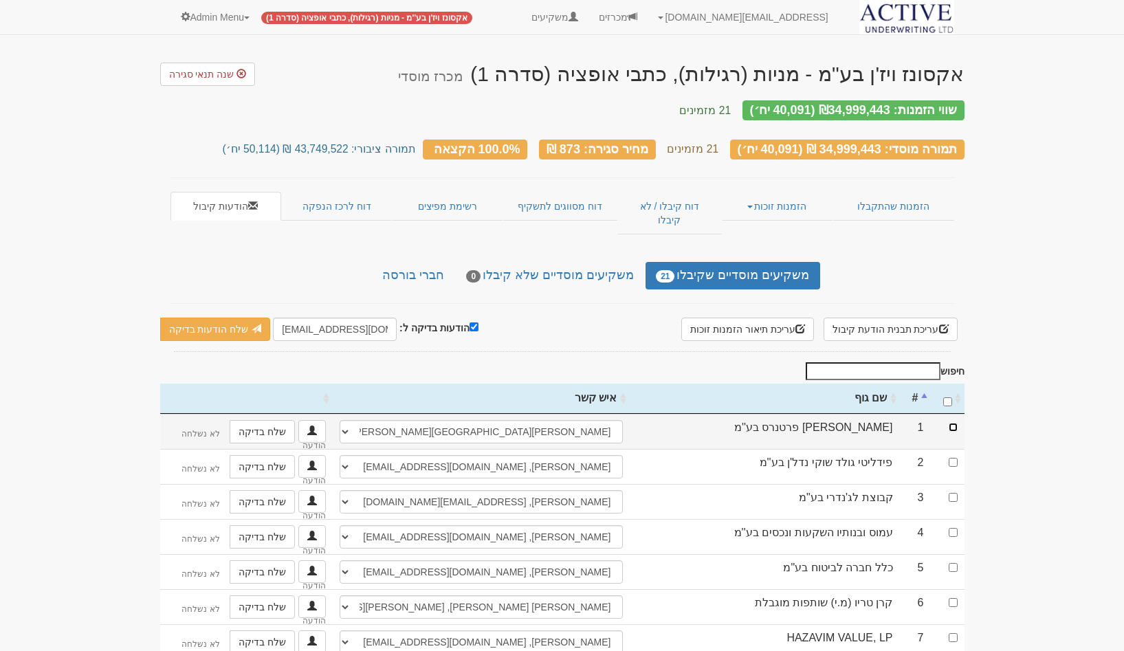
click at [949, 423] on input "checkbox" at bounding box center [953, 427] width 9 height 9
checkbox input "true"
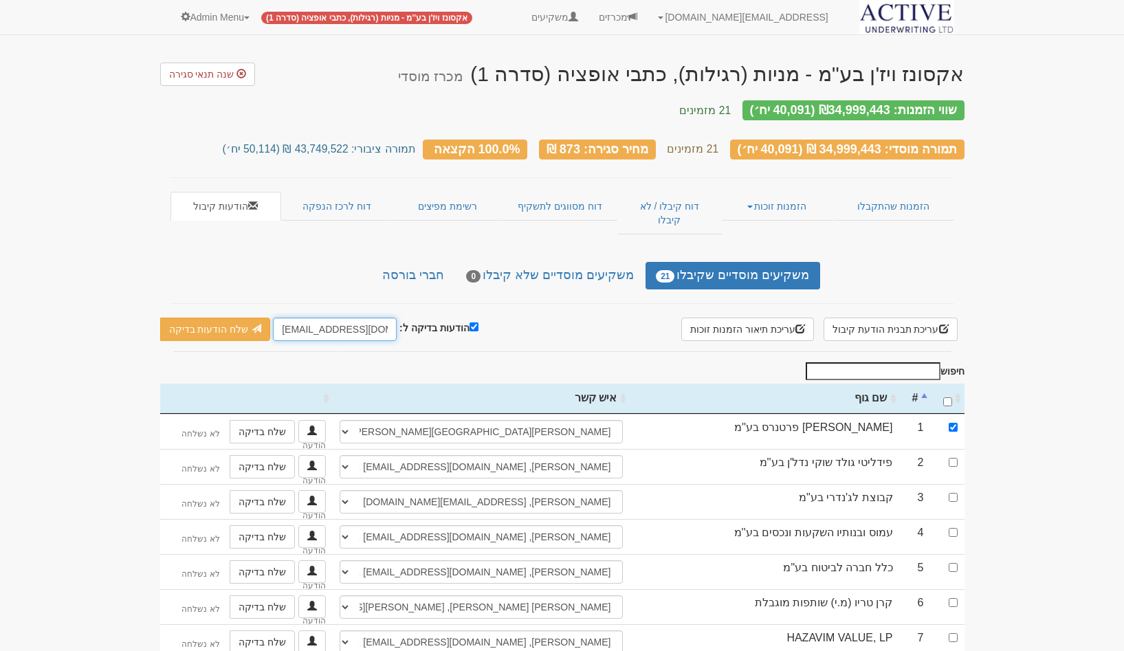
click at [288, 318] on input "[EMAIL_ADDRESS][DOMAIN_NAME]" at bounding box center [335, 329] width 124 height 23
type input "[PERSON_NAME][EMAIL_ADDRESS][DOMAIN_NAME]"
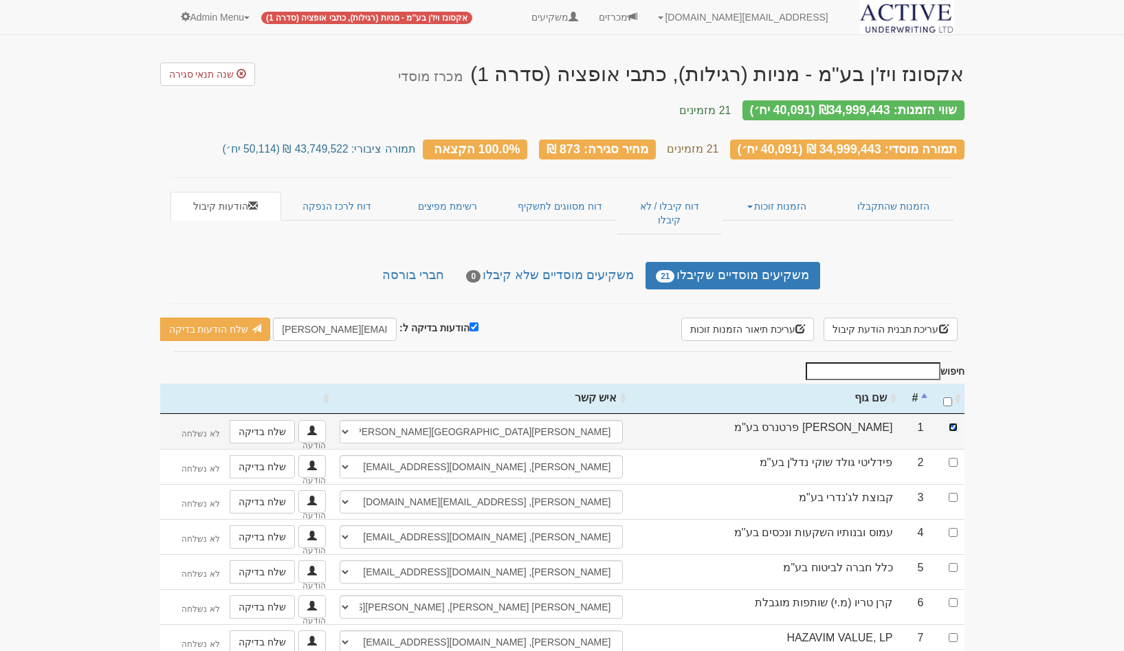
click at [954, 423] on input "checkbox" at bounding box center [953, 427] width 9 height 9
checkbox input "false"
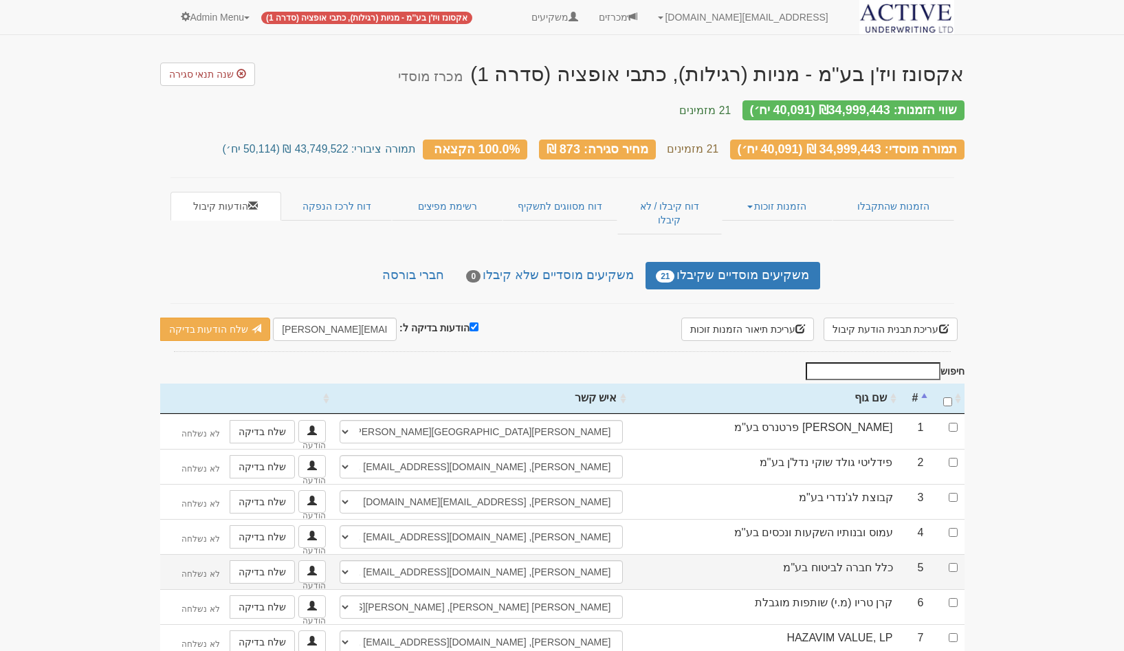
click at [958, 554] on td at bounding box center [948, 571] width 34 height 35
click at [953, 563] on input "checkbox" at bounding box center [953, 567] width 9 height 9
checkbox input "true"
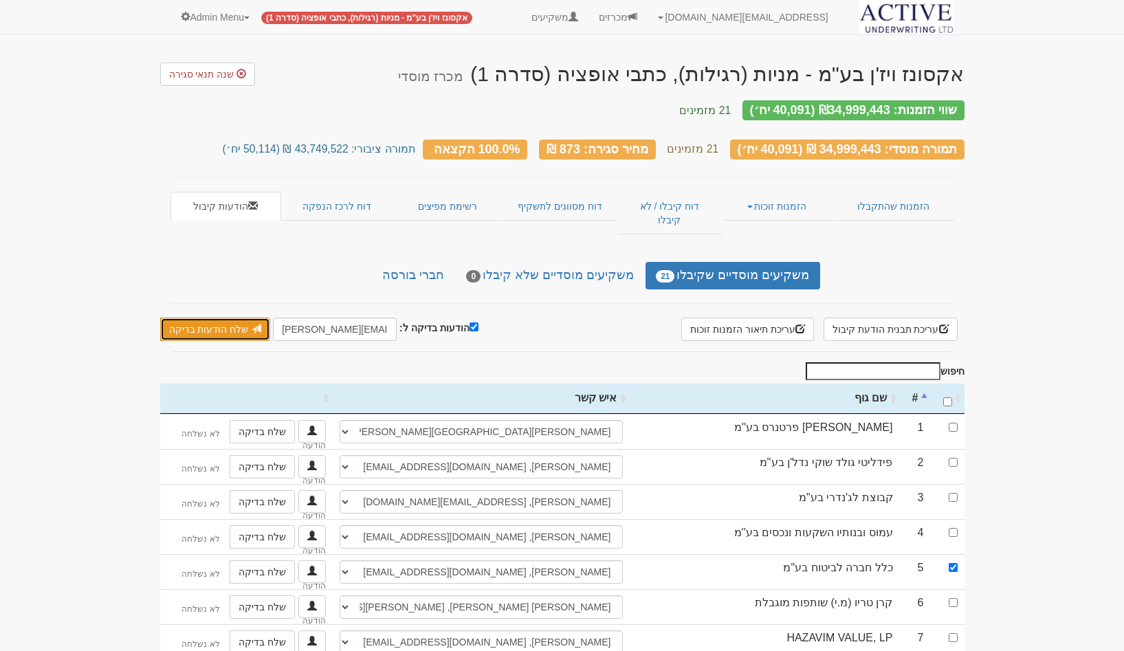
click at [205, 318] on link "שלח הודעות בדיקה" at bounding box center [215, 329] width 111 height 23
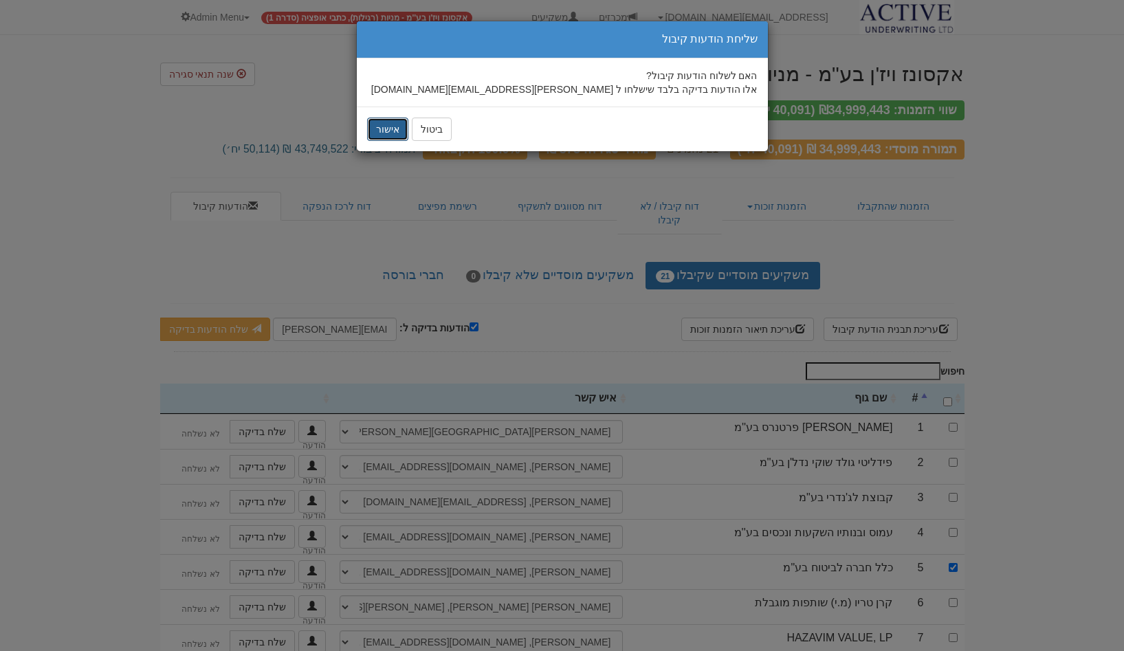
click at [386, 137] on button "אישור" at bounding box center [387, 129] width 41 height 23
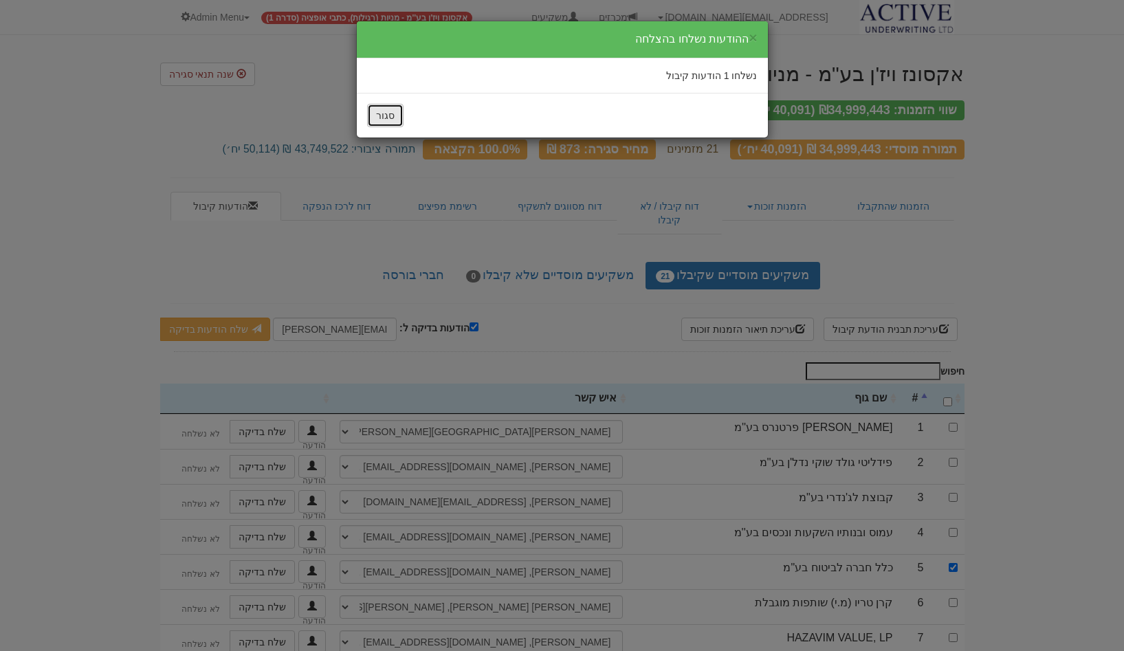
click at [386, 113] on button "סגור" at bounding box center [385, 115] width 36 height 23
